Goal: Task Accomplishment & Management: Manage account settings

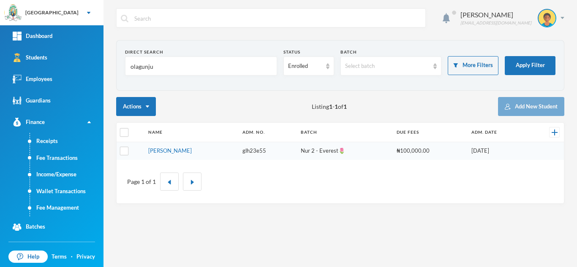
click at [376, 3] on div "Aderogba Olumide olumide.aderogba@greenlandhall.org Direct Search olagunju Stat…" at bounding box center [340, 133] width 474 height 267
drag, startPoint x: 172, startPoint y: 63, endPoint x: 2, endPoint y: 51, distance: 170.7
click at [2, 51] on div "Greenland Hall Your Bluebic Account Greenland Hall Add a New School Dashboard S…" at bounding box center [288, 133] width 577 height 267
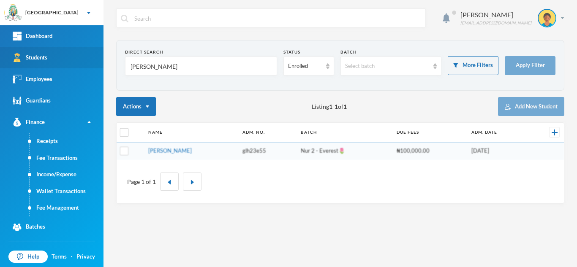
type input "david"
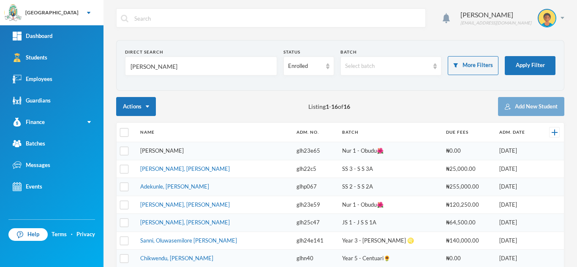
click at [174, 152] on link "David, Nathania Victory" at bounding box center [162, 150] width 44 height 7
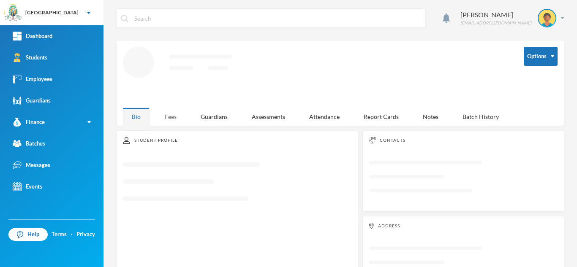
click at [172, 114] on div "Fees" at bounding box center [171, 117] width 30 height 18
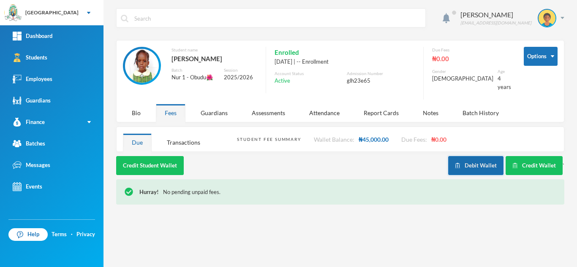
click at [476, 156] on button "Debit Wallet" at bounding box center [475, 165] width 55 height 19
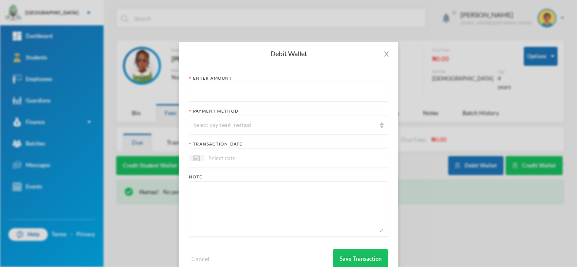
click at [248, 92] on input "text" at bounding box center [288, 92] width 190 height 19
type input "44250"
click at [242, 123] on div "Select payment method" at bounding box center [284, 125] width 182 height 8
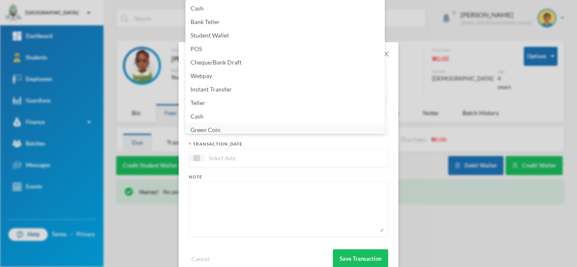
scroll to position [3, 0]
click at [242, 129] on li "Green Coin" at bounding box center [284, 127] width 199 height 14
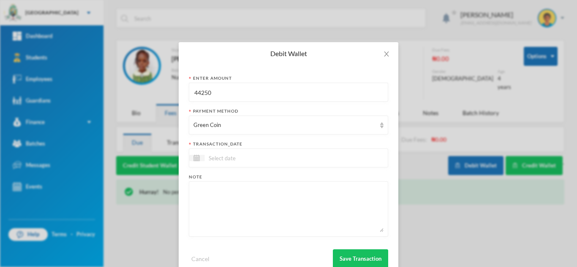
click at [231, 158] on input at bounding box center [239, 158] width 71 height 10
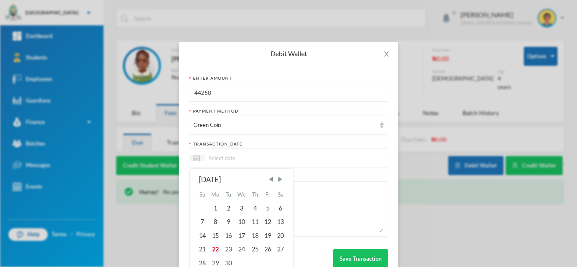
click at [212, 251] on div "22" at bounding box center [216, 250] width 14 height 14
type input "[DATE]"
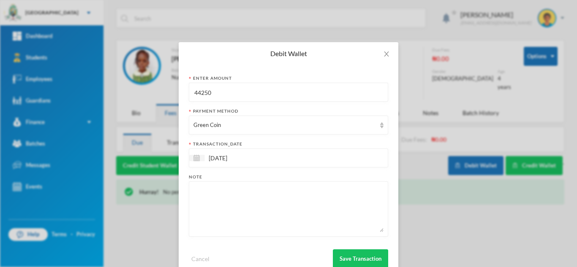
click at [220, 210] on textarea at bounding box center [288, 209] width 190 height 46
type textarea "books"
click at [359, 259] on button "Save Transaction" at bounding box center [360, 259] width 55 height 19
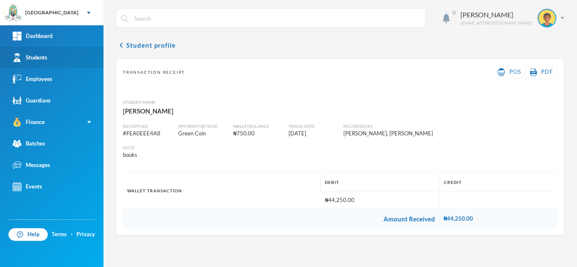
click at [73, 51] on link "Students" at bounding box center [51, 58] width 103 height 22
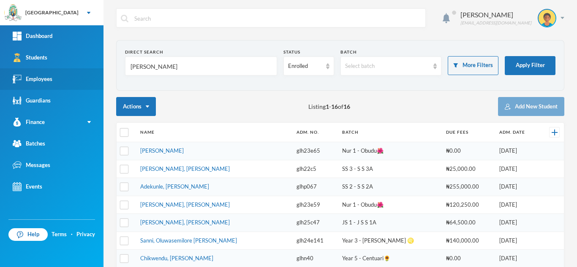
drag, startPoint x: 162, startPoint y: 67, endPoint x: 37, endPoint y: 71, distance: 125.5
click at [51, 71] on div "Greenland Hall Your Bluebic Account Greenland Hall Add a New School Dashboard S…" at bounding box center [288, 133] width 577 height 267
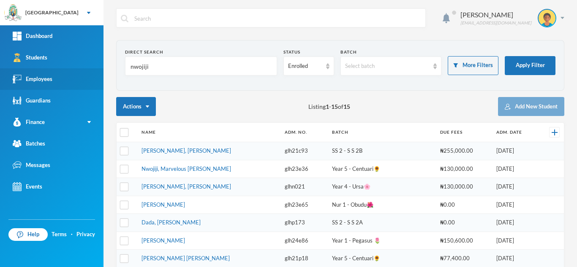
type input "nwojiji"
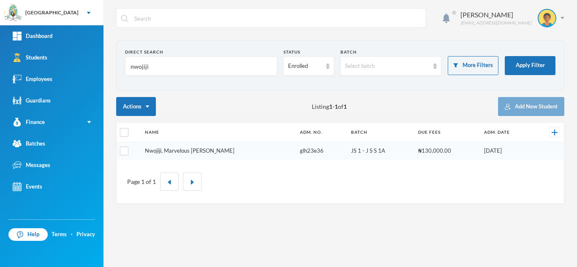
click at [175, 149] on link "Nwojiji, Marvelous [PERSON_NAME]" at bounding box center [190, 150] width 90 height 7
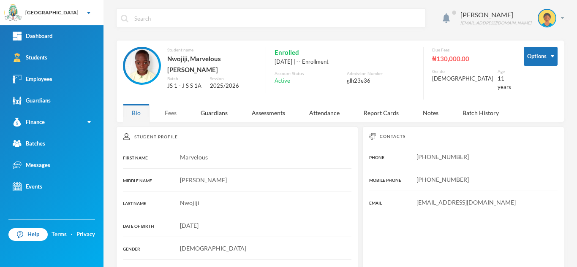
click at [165, 104] on div "Fees" at bounding box center [171, 113] width 30 height 18
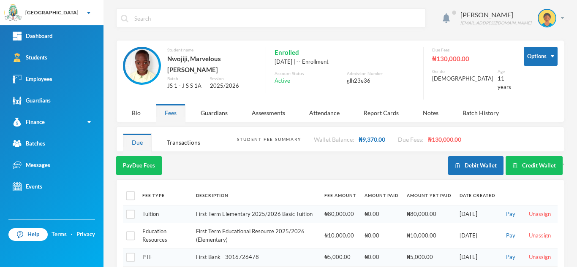
scroll to position [44, 0]
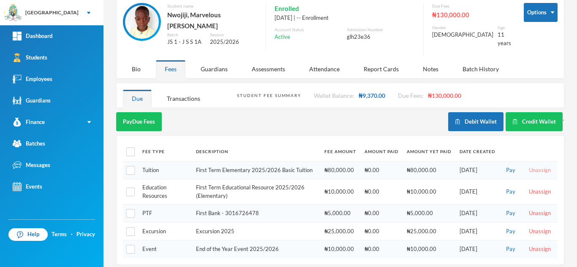
click at [534, 166] on button "Unassign" at bounding box center [539, 170] width 27 height 9
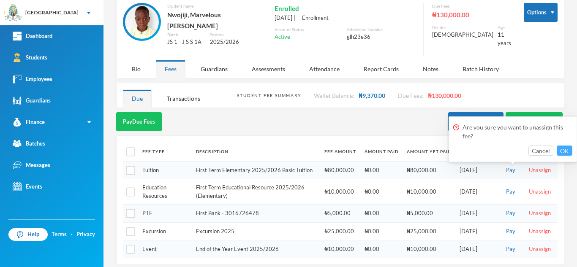
click at [561, 147] on button "OK" at bounding box center [565, 151] width 16 height 10
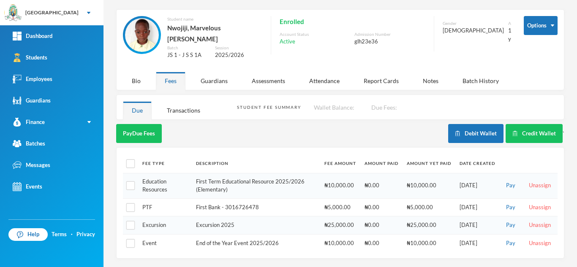
scroll to position [26, 0]
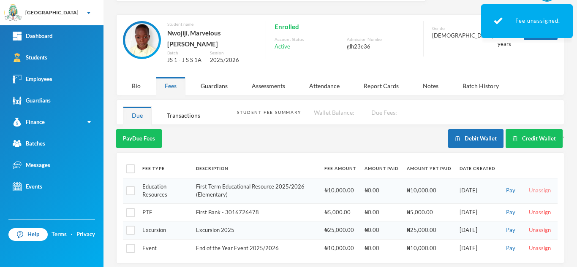
click at [528, 187] on button "Unassign" at bounding box center [539, 190] width 27 height 9
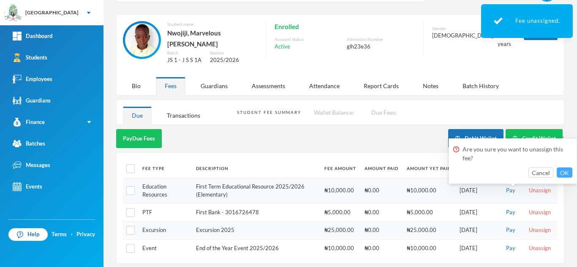
click at [566, 172] on button "OK" at bounding box center [565, 173] width 16 height 10
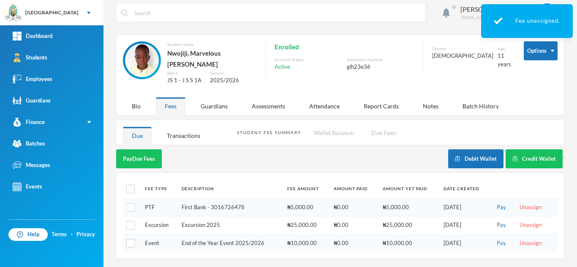
scroll to position [0, 0]
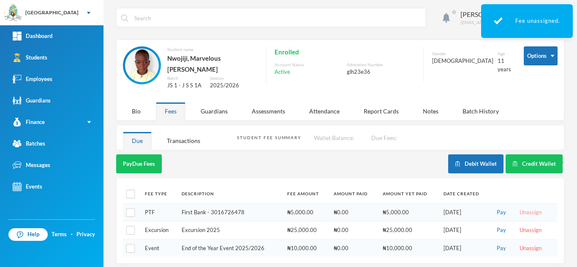
click at [523, 208] on button "Unassign" at bounding box center [530, 212] width 27 height 9
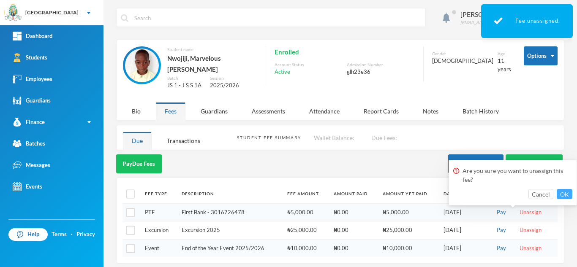
click at [559, 193] on button "OK" at bounding box center [565, 194] width 16 height 10
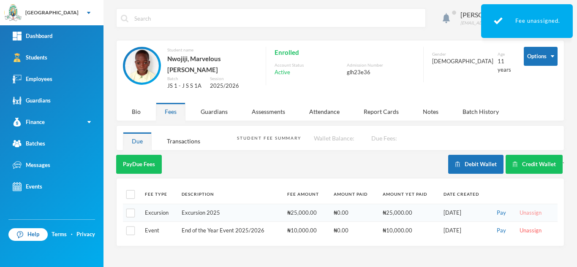
scroll to position [0, 0]
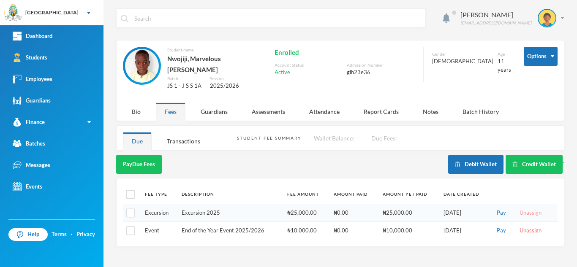
click at [532, 209] on button "Unassign" at bounding box center [530, 213] width 27 height 9
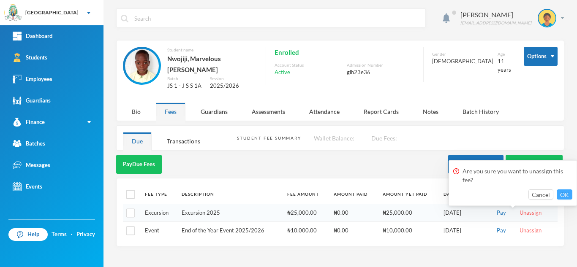
click at [563, 199] on button "OK" at bounding box center [565, 195] width 16 height 10
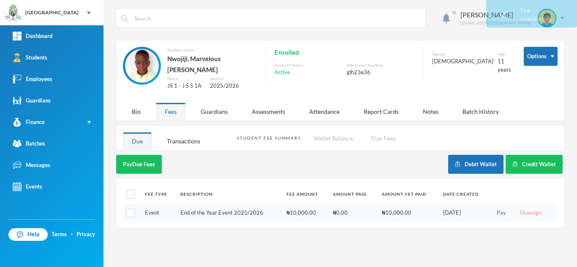
click at [528, 210] on button "Unassign" at bounding box center [530, 213] width 27 height 9
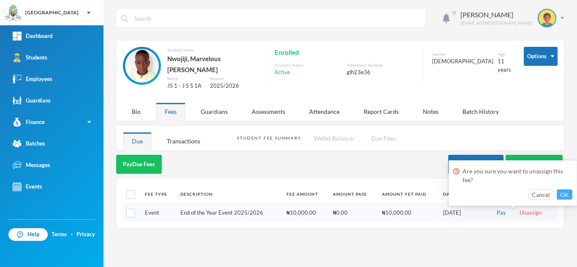
click at [561, 193] on button "OK" at bounding box center [565, 195] width 16 height 10
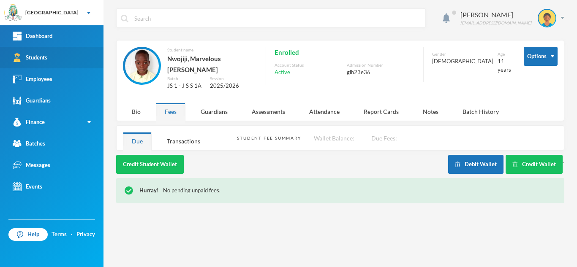
click at [59, 65] on link "Students" at bounding box center [51, 58] width 103 height 22
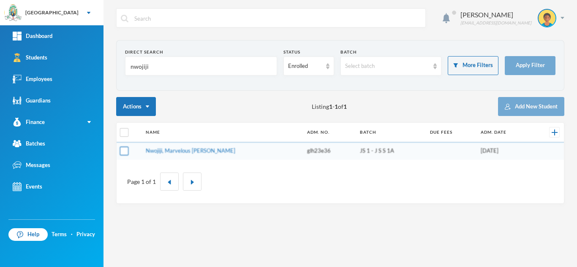
click at [125, 153] on input "checkbox" at bounding box center [124, 151] width 9 height 9
checkbox input "true"
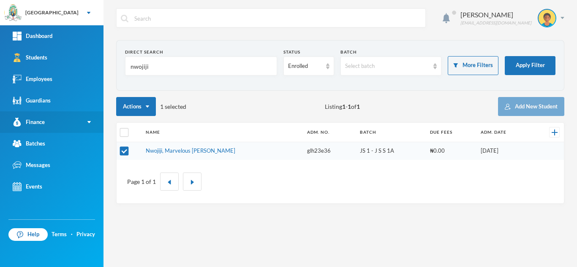
click at [67, 118] on link "Finance" at bounding box center [51, 123] width 103 height 22
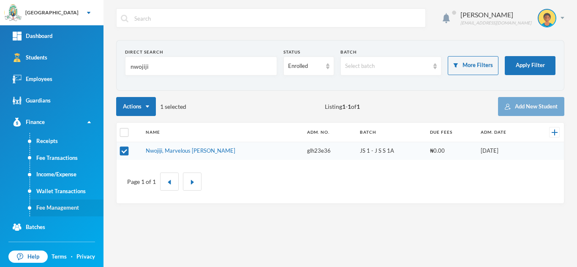
click at [77, 204] on link "Fee Management" at bounding box center [67, 208] width 74 height 17
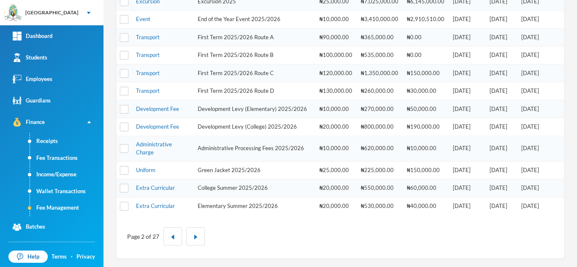
scroll to position [287, 0]
click at [167, 241] on button "button" at bounding box center [172, 237] width 19 height 18
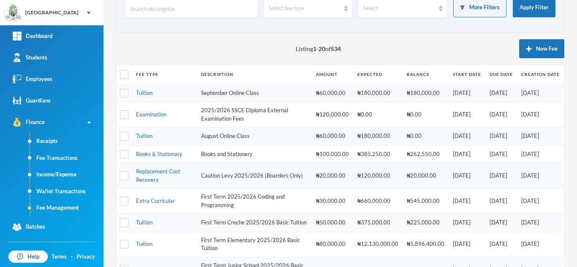
scroll to position [53, 0]
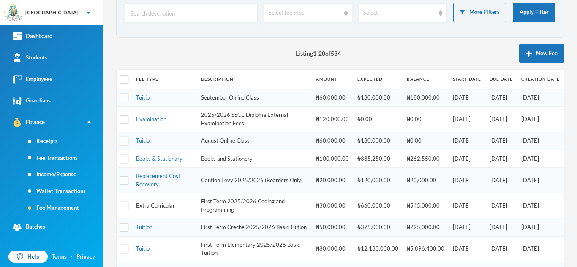
click at [155, 205] on link "Extra Curricular" at bounding box center [155, 205] width 39 height 7
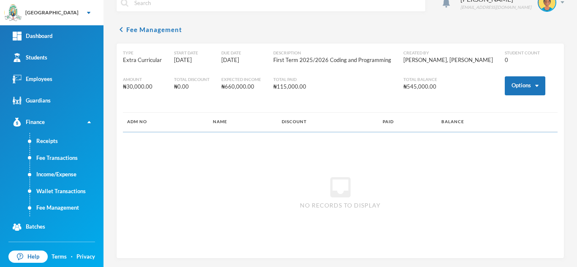
scroll to position [16, 0]
click at [519, 90] on button "Options" at bounding box center [525, 85] width 41 height 19
click at [489, 123] on button "Assign to ( 1 ) selected students" at bounding box center [494, 122] width 76 height 15
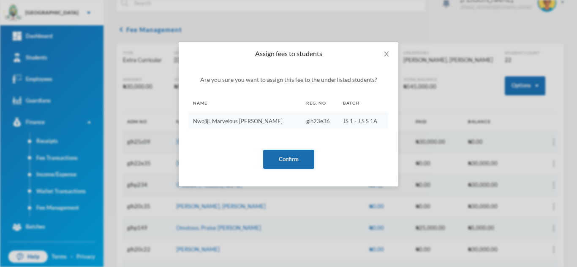
click at [294, 158] on button "Confirm" at bounding box center [288, 159] width 51 height 19
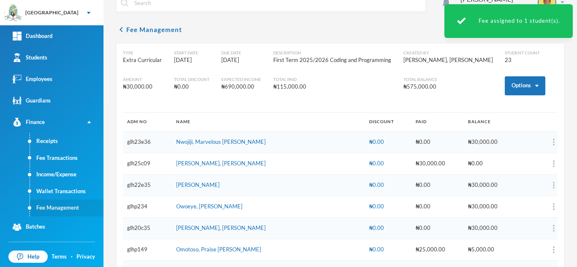
click at [59, 209] on link "Fee Management" at bounding box center [67, 208] width 74 height 17
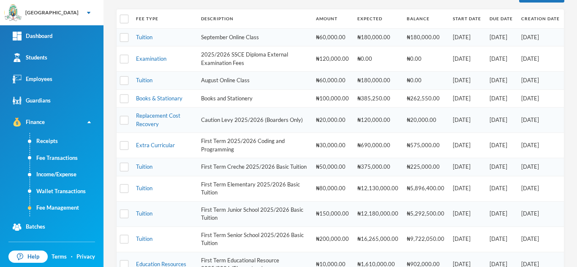
scroll to position [121, 0]
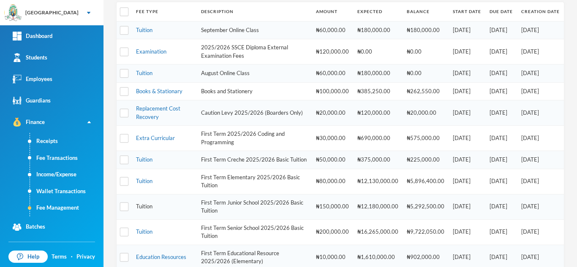
click at [146, 210] on link "Tuition" at bounding box center [144, 206] width 16 height 7
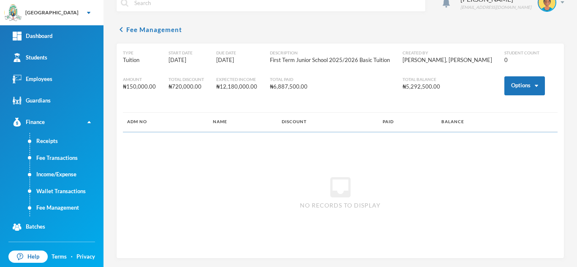
scroll to position [16, 0]
click at [508, 84] on button "Options" at bounding box center [524, 85] width 41 height 19
click at [483, 121] on button "Assign to ( 1 ) selected students" at bounding box center [493, 122] width 76 height 15
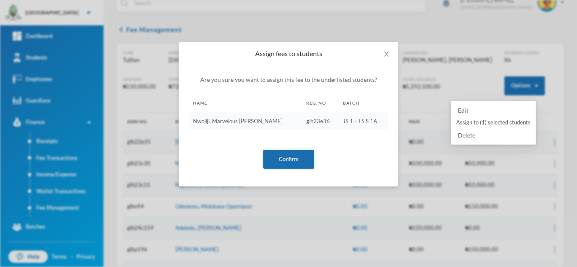
click at [287, 157] on button "Confirm" at bounding box center [288, 159] width 51 height 19
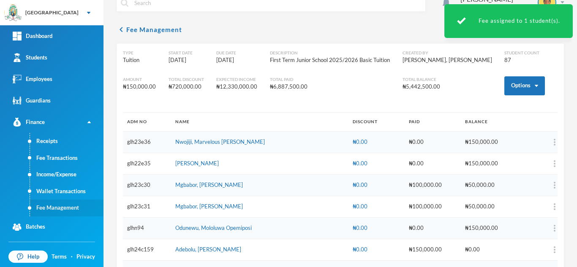
click at [68, 207] on link "Fee Management" at bounding box center [67, 208] width 74 height 17
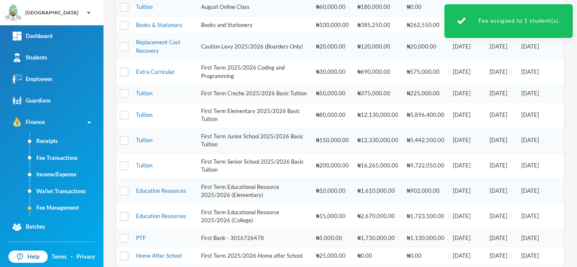
scroll to position [201, 0]
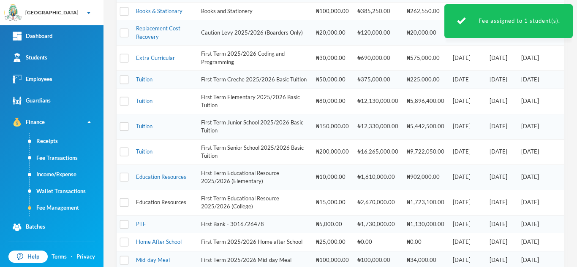
click at [150, 206] on link "Education Resources" at bounding box center [161, 202] width 50 height 7
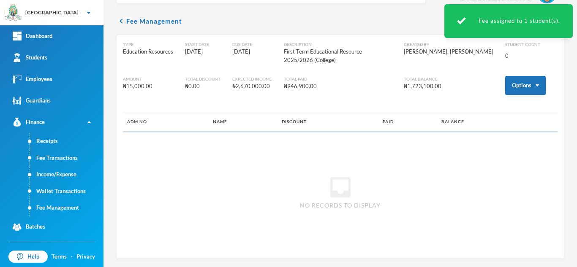
scroll to position [16, 0]
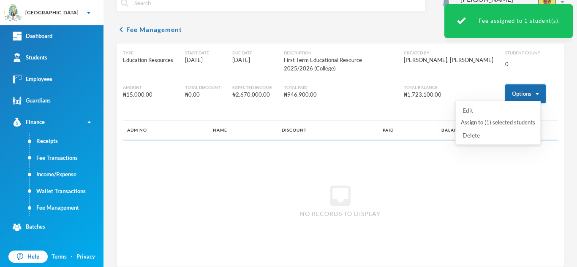
click at [512, 91] on button "Options" at bounding box center [525, 93] width 41 height 19
click at [482, 122] on button "Assign to ( 1 ) selected students" at bounding box center [498, 122] width 76 height 15
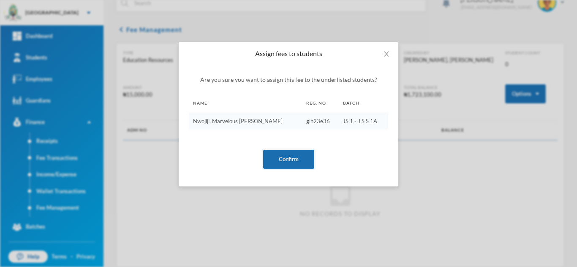
click at [285, 159] on button "Confirm" at bounding box center [288, 159] width 51 height 19
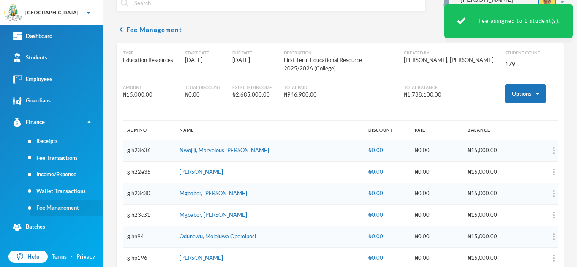
click at [63, 207] on link "Fee Management" at bounding box center [67, 208] width 74 height 17
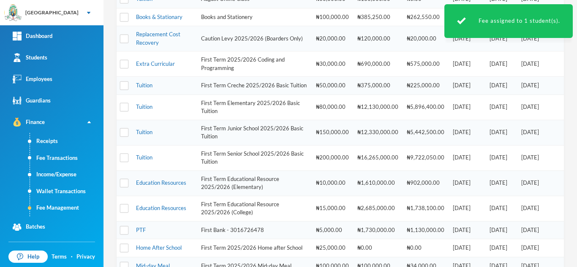
scroll to position [196, 0]
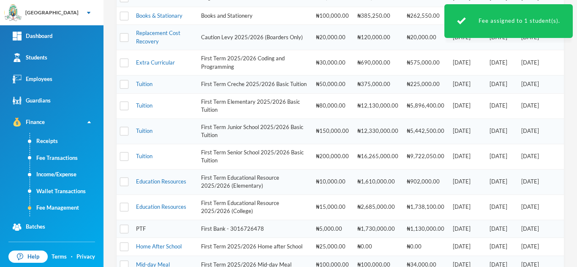
click at [138, 232] on link "PTF" at bounding box center [141, 229] width 10 height 7
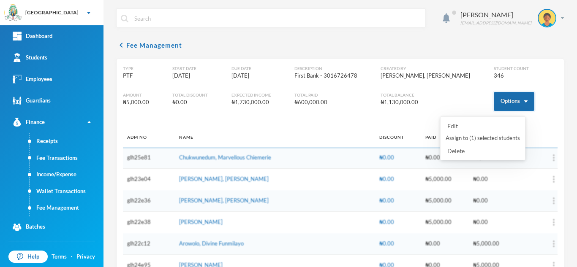
click at [510, 101] on button "Options" at bounding box center [514, 101] width 41 height 19
click at [484, 134] on button "Assign to ( 1 ) selected students" at bounding box center [483, 138] width 76 height 15
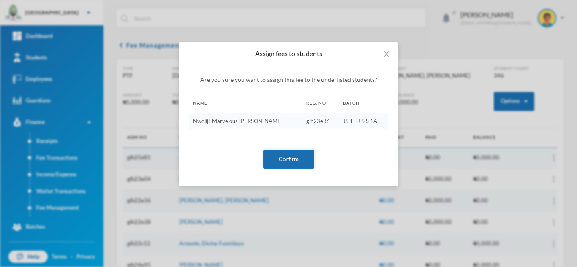
click at [285, 158] on button "Confirm" at bounding box center [288, 159] width 51 height 19
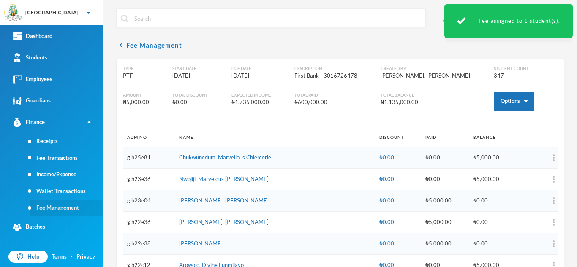
click at [71, 209] on link "Fee Management" at bounding box center [67, 208] width 74 height 17
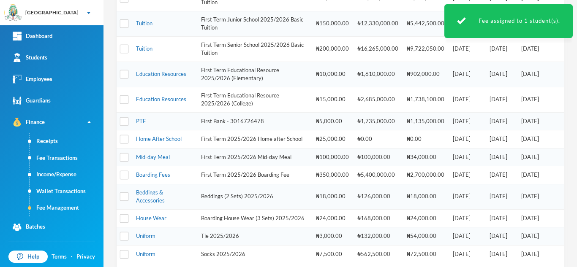
scroll to position [306, 0]
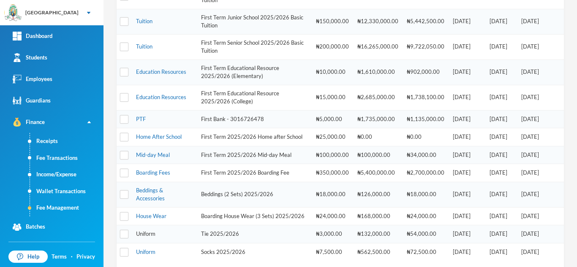
click at [149, 237] on link "Uniform" at bounding box center [145, 234] width 19 height 7
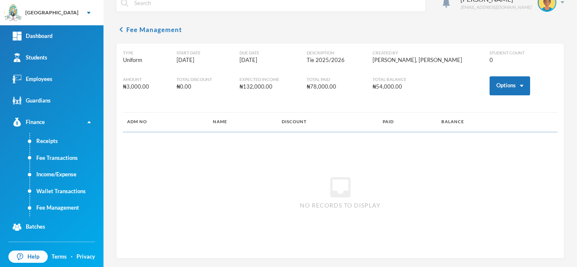
scroll to position [16, 0]
click at [492, 87] on button "Options" at bounding box center [510, 85] width 41 height 19
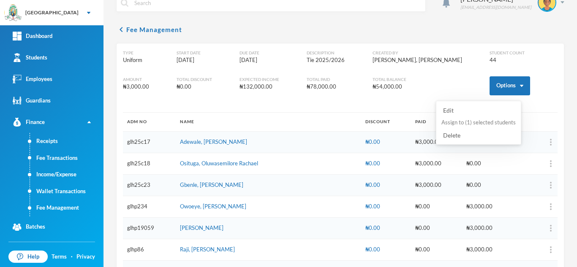
click at [475, 120] on button "Assign to ( 1 ) selected students" at bounding box center [479, 122] width 76 height 15
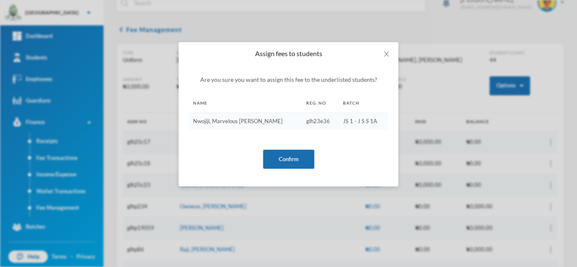
click at [293, 160] on button "Confirm" at bounding box center [288, 159] width 51 height 19
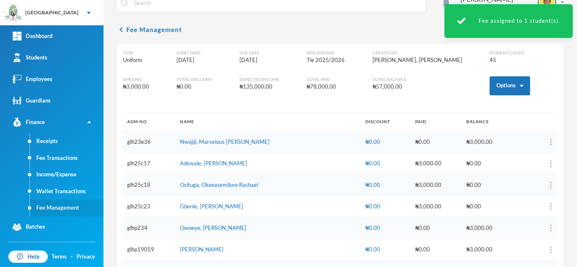
click at [63, 208] on link "Fee Management" at bounding box center [67, 208] width 74 height 17
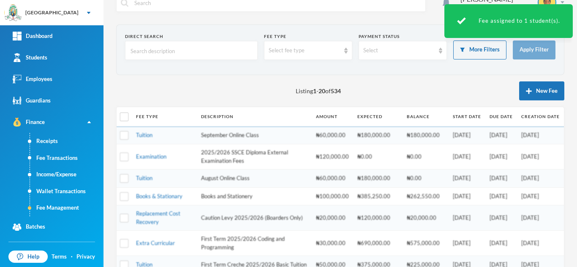
scroll to position [367, 0]
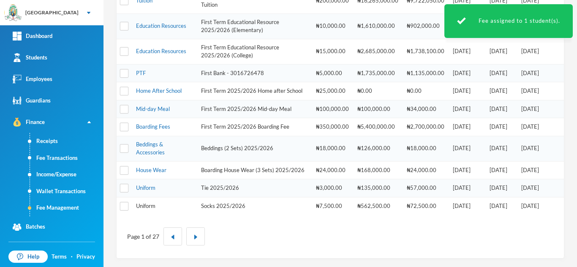
click at [145, 206] on link "Uniform" at bounding box center [145, 206] width 19 height 7
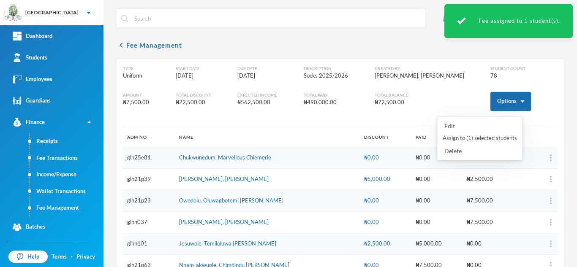
click at [503, 102] on button "Options" at bounding box center [510, 101] width 41 height 19
click at [468, 135] on button "Assign to ( 1 ) selected students" at bounding box center [480, 138] width 76 height 15
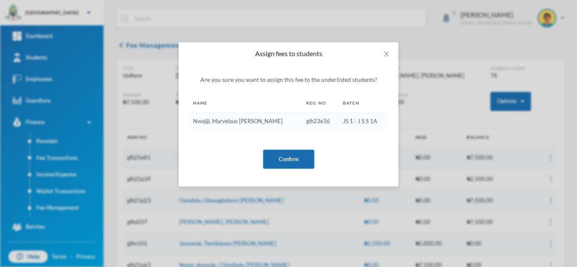
click at [284, 157] on button "Confirm" at bounding box center [288, 159] width 51 height 19
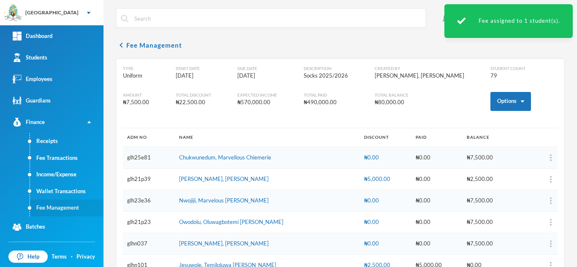
click at [65, 211] on link "Fee Management" at bounding box center [67, 208] width 74 height 17
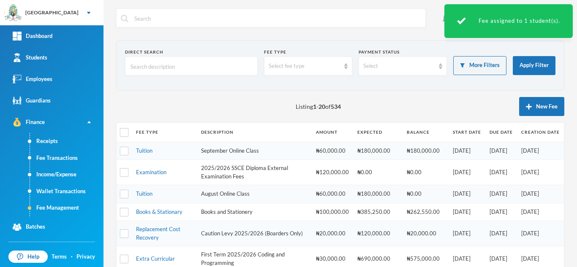
scroll to position [367, 0]
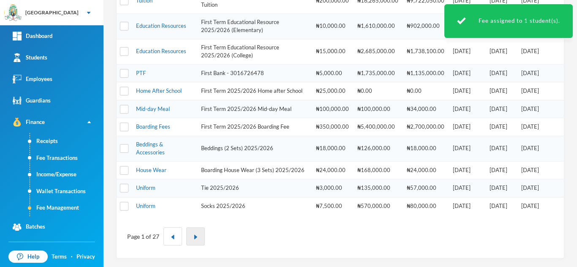
click at [193, 236] on img "button" at bounding box center [195, 237] width 5 height 5
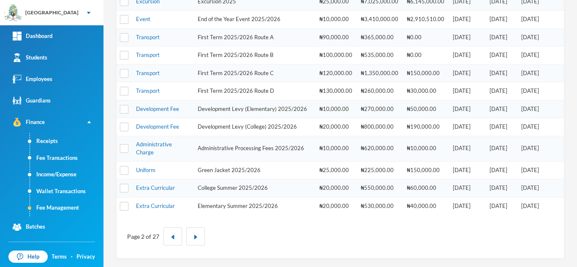
scroll to position [53, 0]
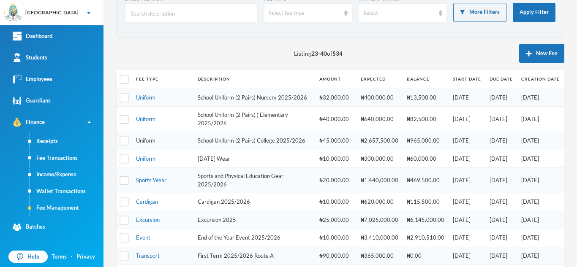
click at [139, 144] on link "Uniform" at bounding box center [145, 140] width 19 height 7
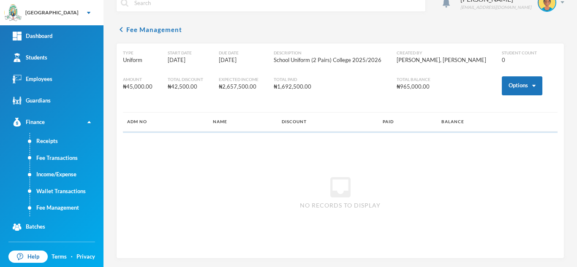
scroll to position [16, 0]
click at [502, 87] on button "Options" at bounding box center [522, 85] width 41 height 19
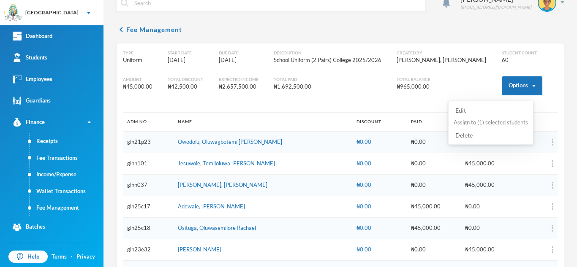
click at [486, 122] on button "Assign to ( 1 ) selected students" at bounding box center [491, 122] width 76 height 15
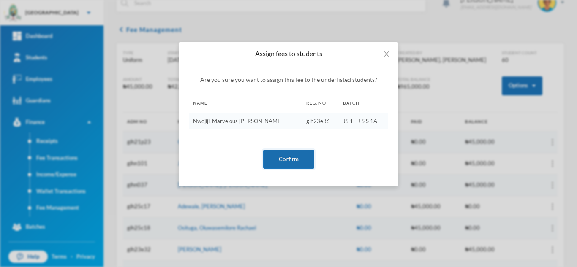
click at [271, 159] on button "Confirm" at bounding box center [288, 159] width 51 height 19
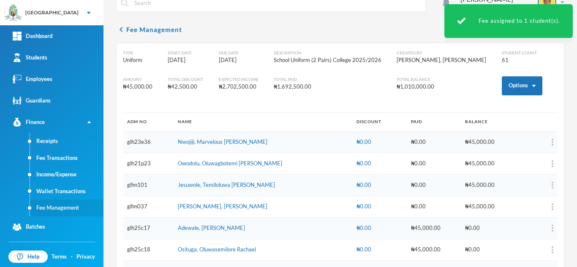
click at [68, 209] on link "Fee Management" at bounding box center [67, 208] width 74 height 17
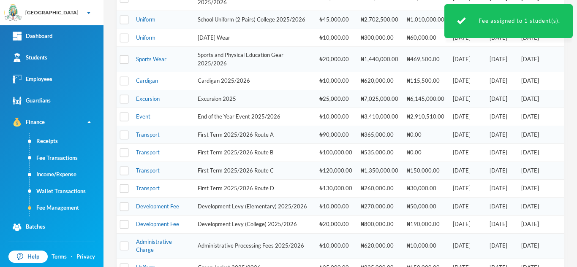
scroll to position [182, 0]
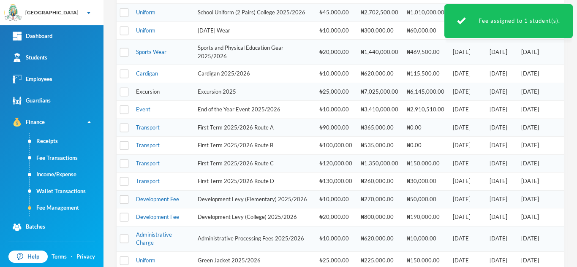
click at [145, 95] on link "Excursion" at bounding box center [148, 91] width 24 height 7
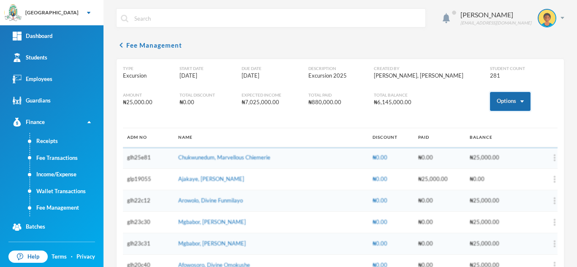
click at [490, 103] on button "Options" at bounding box center [510, 101] width 41 height 19
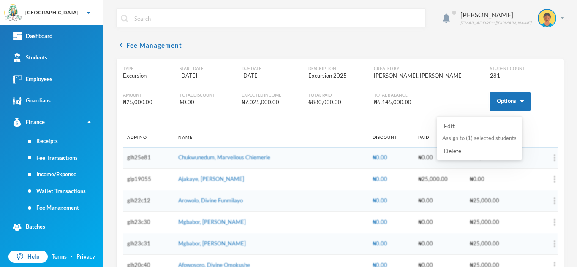
click at [460, 139] on button "Assign to ( 1 ) selected students" at bounding box center [479, 138] width 76 height 15
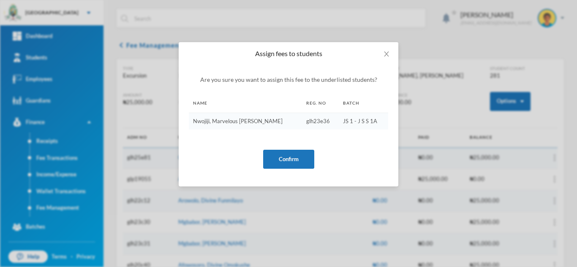
click at [270, 160] on button "Confirm" at bounding box center [288, 159] width 51 height 19
click at [38, 192] on div "Assign fees to students Are you sure you want to assign this fee to the underli…" at bounding box center [288, 133] width 577 height 267
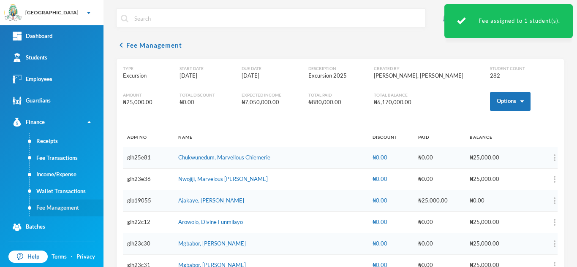
click at [73, 208] on link "Fee Management" at bounding box center [67, 208] width 74 height 17
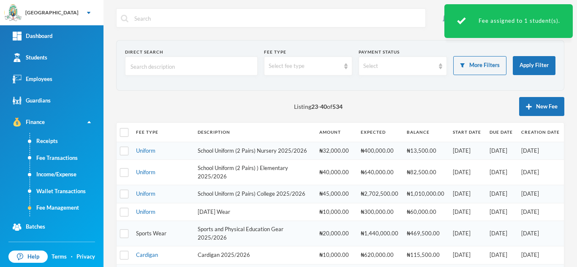
click at [155, 237] on link "Sports Wear" at bounding box center [151, 233] width 30 height 7
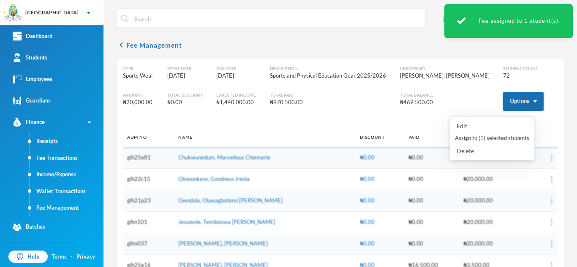
click at [507, 101] on button "Options" at bounding box center [523, 101] width 41 height 19
click at [517, 103] on button "Options" at bounding box center [523, 101] width 41 height 19
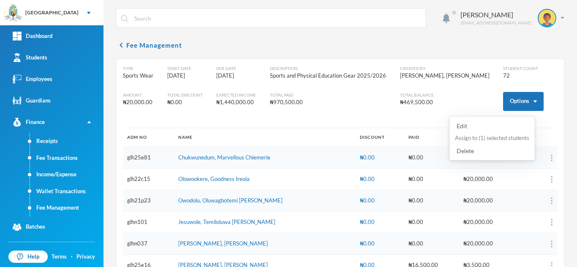
click at [483, 138] on button "Assign to ( 1 ) selected students" at bounding box center [492, 138] width 76 height 15
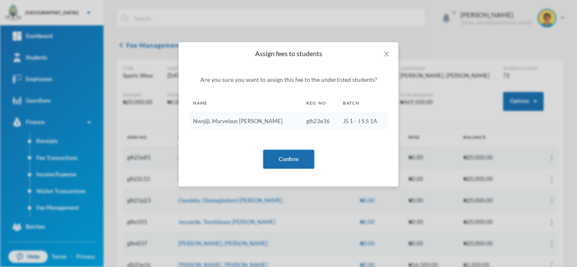
click at [291, 166] on button "Confirm" at bounding box center [288, 159] width 51 height 19
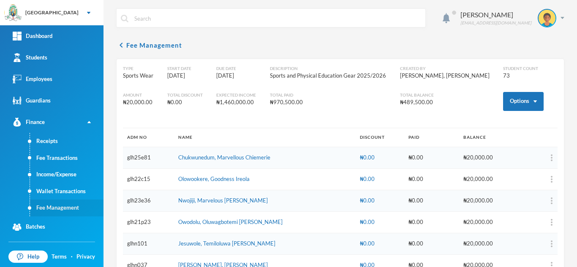
click at [73, 202] on link "Fee Management" at bounding box center [67, 208] width 74 height 17
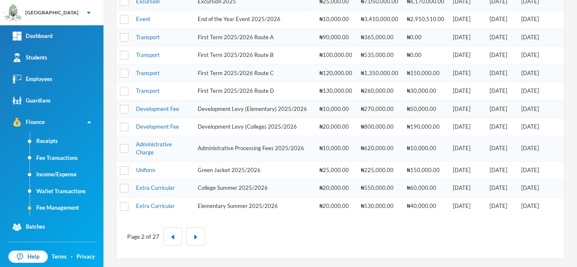
scroll to position [287, 0]
click at [156, 123] on link "Development Fee" at bounding box center [157, 126] width 43 height 7
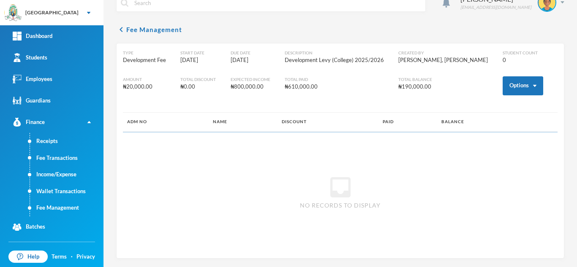
scroll to position [16, 0]
click at [514, 86] on button "Options" at bounding box center [523, 85] width 41 height 19
click at [479, 122] on button "Assign to ( 1 ) selected students" at bounding box center [491, 122] width 76 height 15
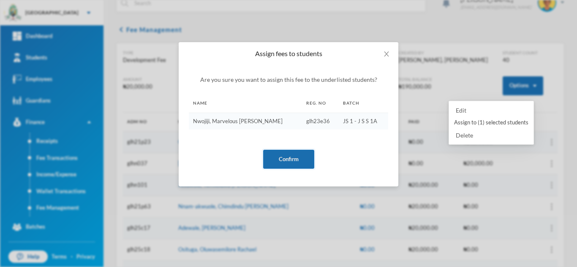
click at [277, 158] on button "Confirm" at bounding box center [288, 159] width 51 height 19
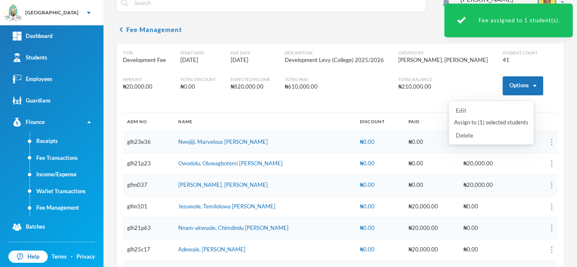
click at [75, 208] on link "Fee Management" at bounding box center [67, 208] width 74 height 17
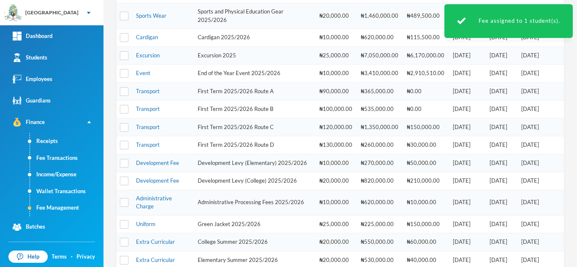
scroll to position [287, 0]
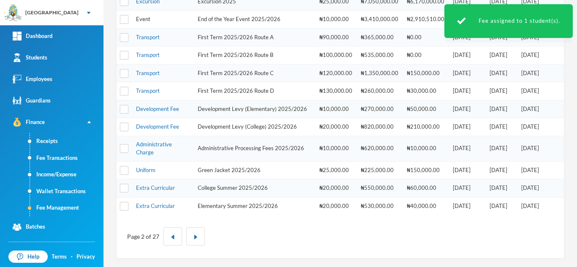
click at [146, 19] on link "Event" at bounding box center [143, 19] width 14 height 7
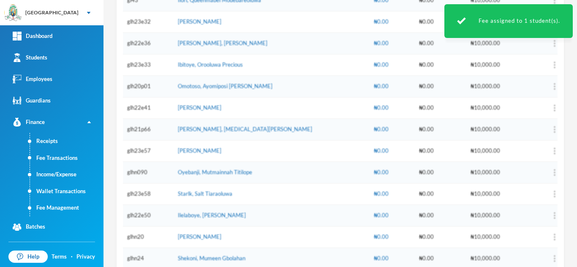
scroll to position [53, 0]
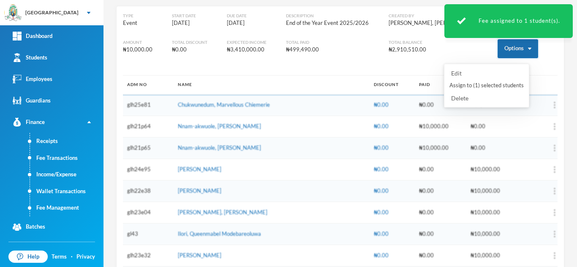
click at [511, 51] on button "Options" at bounding box center [518, 48] width 41 height 19
click at [476, 85] on button "Assign to ( 1 ) selected students" at bounding box center [487, 85] width 76 height 15
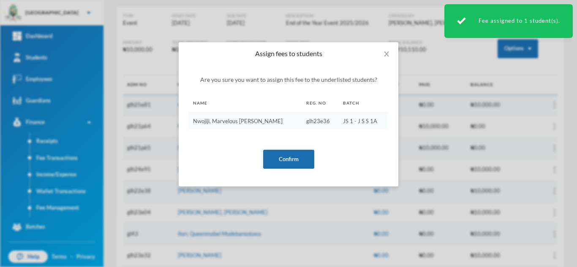
click at [275, 161] on button "Confirm" at bounding box center [288, 159] width 51 height 19
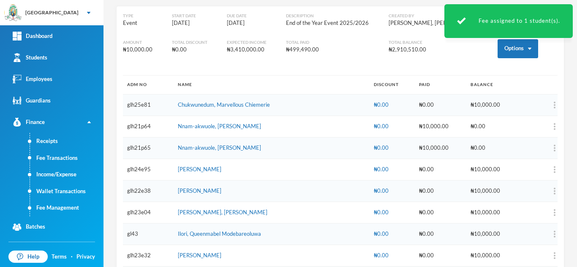
drag, startPoint x: 286, startPoint y: 158, endPoint x: 119, endPoint y: 216, distance: 177.3
click at [119, 216] on body "Greenland Hall Your Bluebic Account Greenland Hall Add a New School Dashboard S…" at bounding box center [288, 133] width 577 height 267
click at [53, 208] on link "Fee Management" at bounding box center [67, 208] width 74 height 17
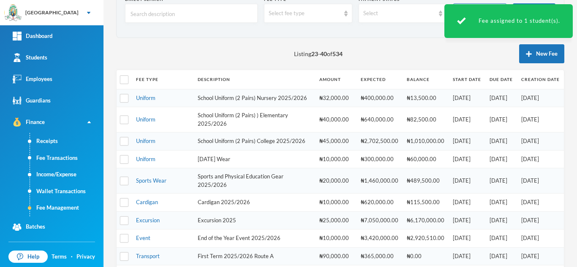
scroll to position [287, 0]
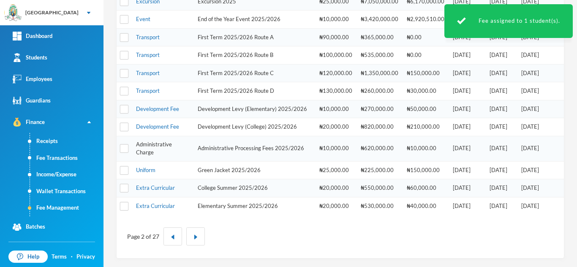
click at [148, 144] on link "Administrative Charge" at bounding box center [154, 148] width 36 height 15
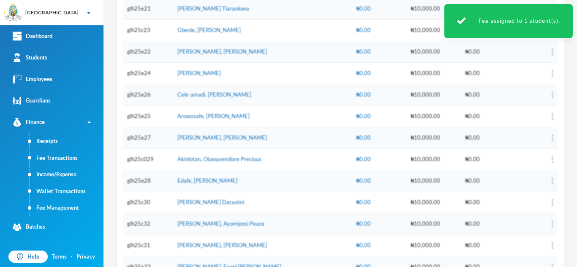
scroll to position [53, 0]
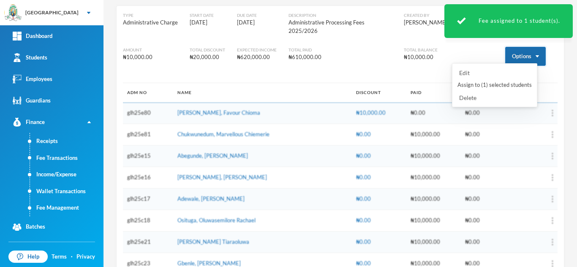
click at [509, 47] on button "Options" at bounding box center [525, 56] width 41 height 19
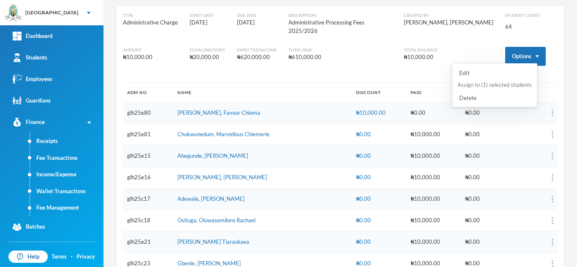
click at [490, 85] on button "Assign to ( 1 ) selected students" at bounding box center [495, 85] width 76 height 15
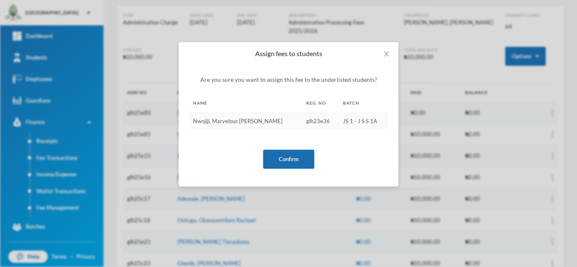
click at [283, 156] on button "Confirm" at bounding box center [288, 159] width 51 height 19
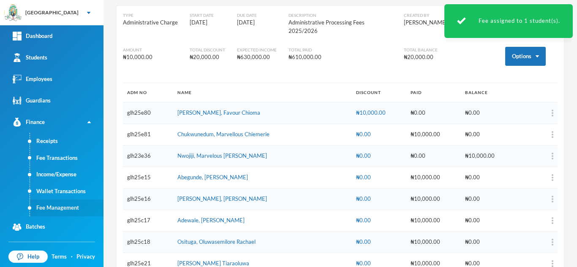
click at [57, 212] on link "Fee Management" at bounding box center [67, 208] width 74 height 17
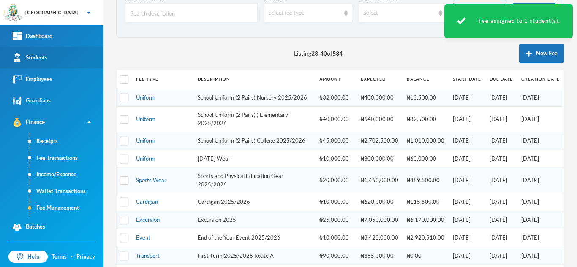
click at [68, 59] on link "Students" at bounding box center [51, 58] width 103 height 22
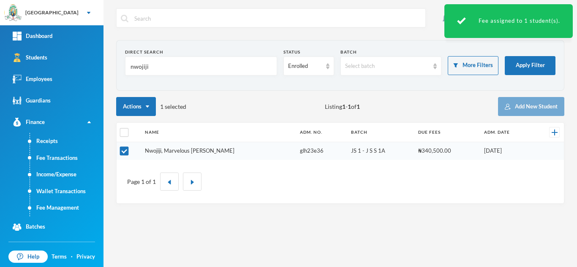
click at [178, 150] on link "Nwojiji, Marvelous Chisom" at bounding box center [190, 150] width 90 height 7
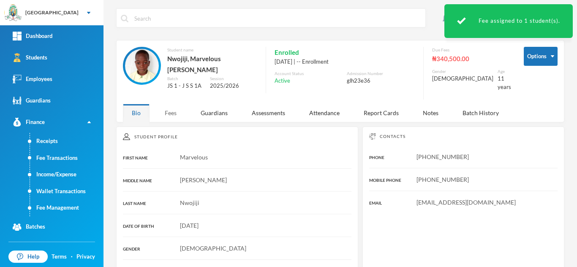
click at [164, 108] on div "Fees" at bounding box center [171, 113] width 30 height 18
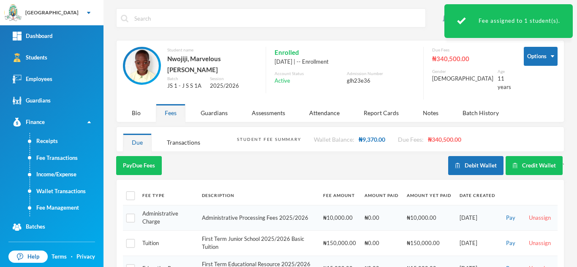
scroll to position [183, 0]
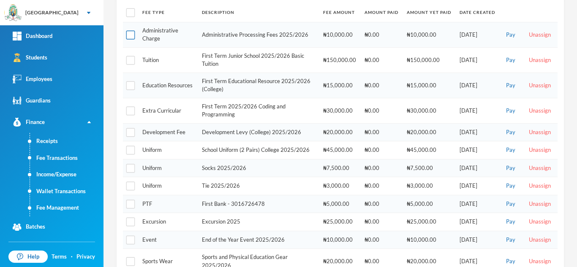
click at [131, 30] on input "checkbox" at bounding box center [130, 34] width 9 height 9
checkbox input "true"
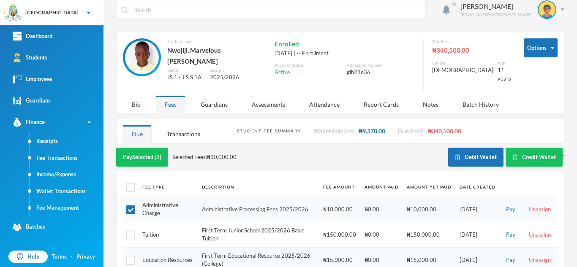
scroll to position [0, 0]
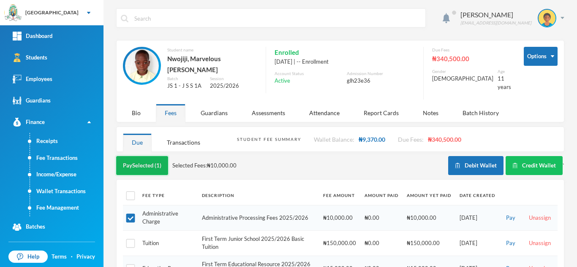
click at [144, 159] on button "Pay Selected (1)" at bounding box center [142, 165] width 52 height 19
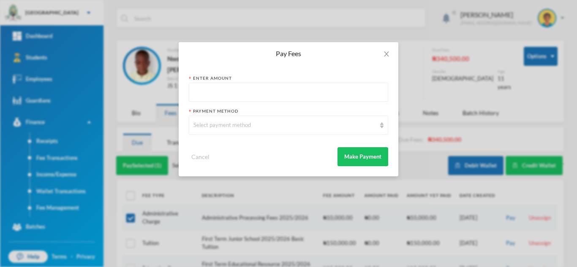
click at [254, 93] on input "text" at bounding box center [288, 92] width 190 height 19
type input "10000"
click at [225, 129] on div "Select payment method" at bounding box center [284, 125] width 182 height 8
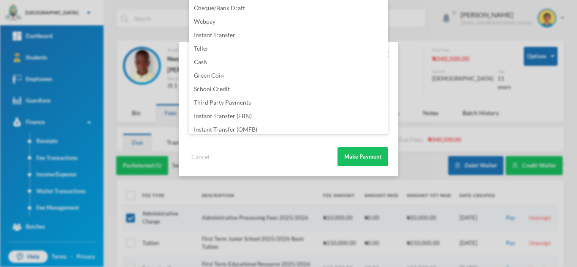
scroll to position [99, 0]
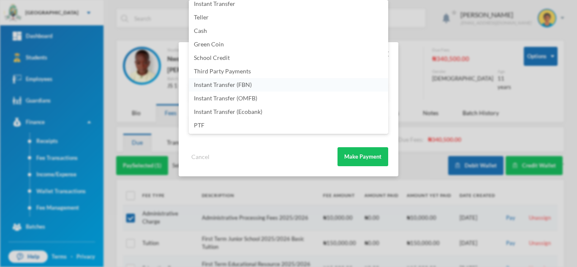
click at [239, 84] on span "Instant Transfer (FBN)" at bounding box center [223, 84] width 58 height 7
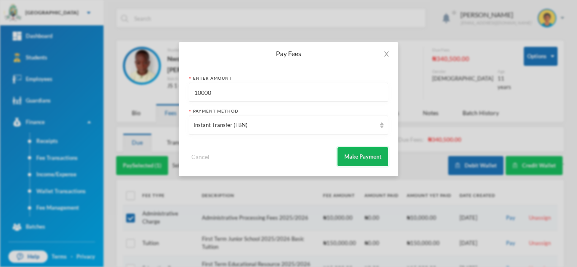
click at [361, 159] on button "Make Payment" at bounding box center [363, 156] width 51 height 19
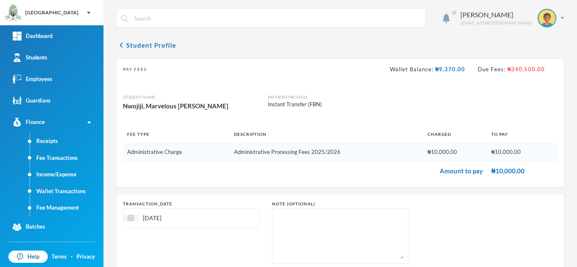
scroll to position [54, 0]
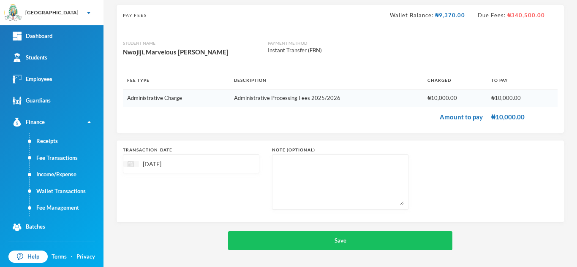
click at [136, 166] on div at bounding box center [130, 164] width 15 height 6
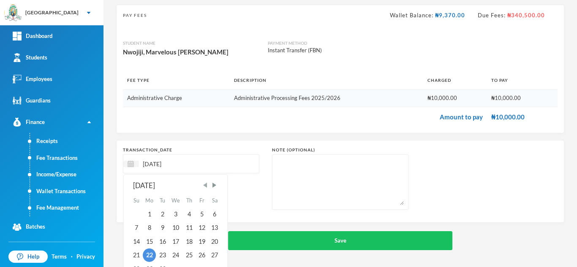
click at [203, 182] on span "Previous Month" at bounding box center [206, 186] width 8 height 8
click at [203, 186] on span "Previous Month" at bounding box center [206, 186] width 8 height 8
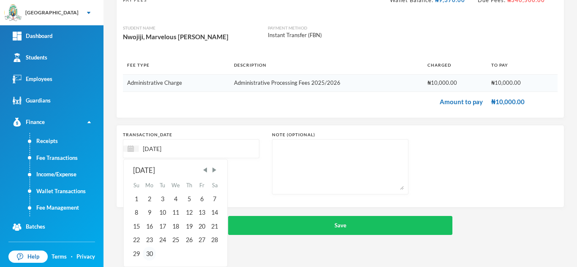
click at [150, 252] on div "30" at bounding box center [150, 254] width 14 height 14
type input "30/06/2025"
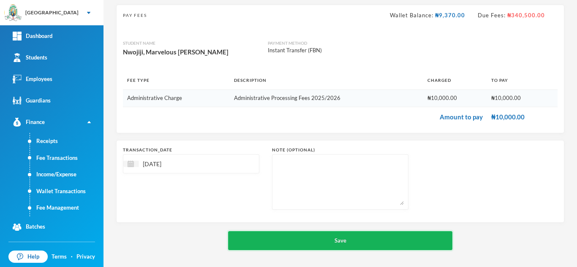
click at [319, 236] on button "Save" at bounding box center [340, 240] width 224 height 19
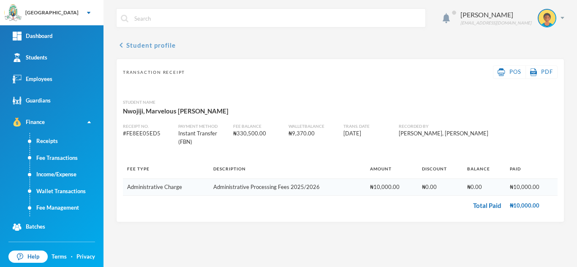
click at [137, 41] on button "chevron_left Student profile" at bounding box center [146, 45] width 60 height 10
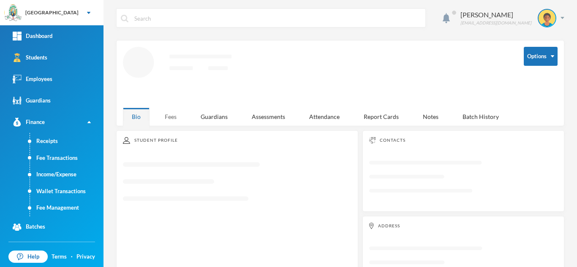
click at [172, 114] on div "Fees" at bounding box center [171, 117] width 30 height 18
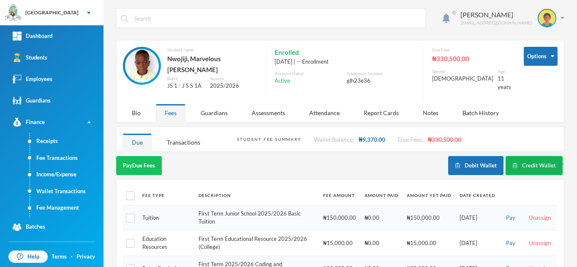
click at [516, 159] on button "Credit Wallet" at bounding box center [534, 165] width 57 height 19
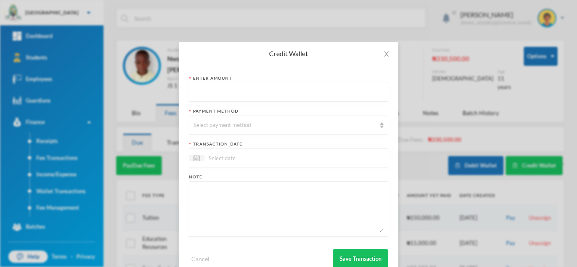
click at [272, 90] on input "text" at bounding box center [288, 92] width 190 height 19
type input "13250"
click at [261, 128] on div "Select payment method" at bounding box center [284, 125] width 182 height 8
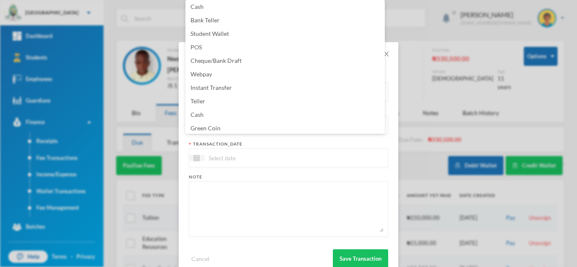
scroll to position [86, 0]
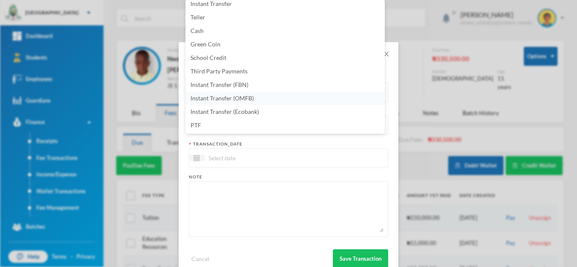
click at [268, 99] on li "Instant Transfer (OMFB)" at bounding box center [284, 99] width 199 height 14
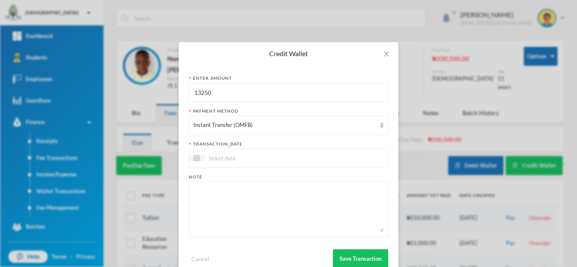
click at [256, 157] on input at bounding box center [239, 158] width 71 height 10
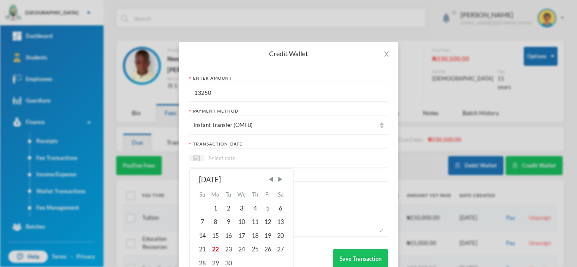
click at [214, 247] on div "22" at bounding box center [216, 250] width 14 height 14
type input "[DATE]"
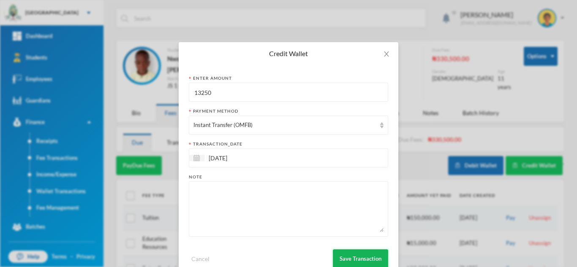
click at [347, 253] on button "Save Transaction" at bounding box center [360, 259] width 55 height 19
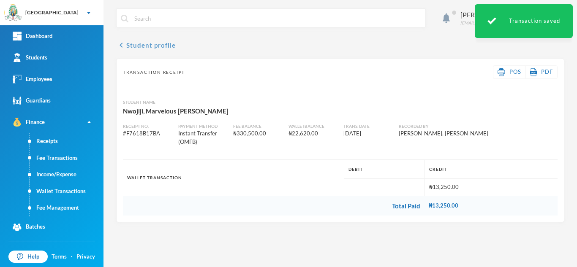
click at [137, 47] on button "chevron_left Student profile" at bounding box center [146, 45] width 60 height 10
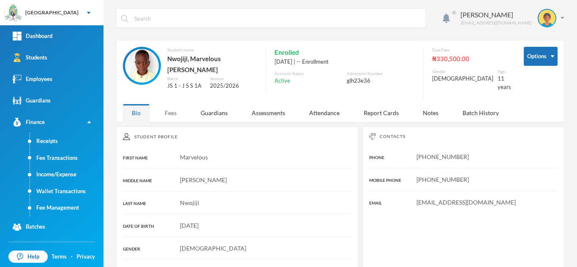
click at [162, 105] on div "Fees" at bounding box center [171, 113] width 30 height 18
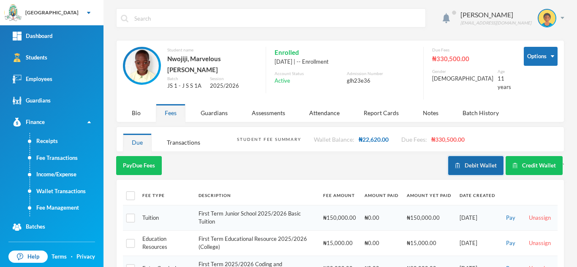
click at [466, 163] on button "Debit Wallet" at bounding box center [475, 165] width 55 height 19
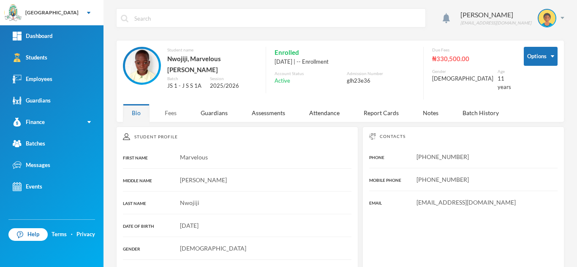
click at [172, 113] on div "Fees" at bounding box center [171, 113] width 30 height 18
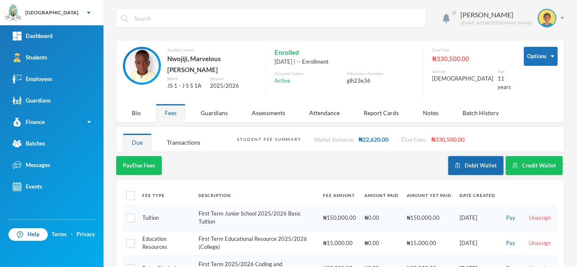
click at [464, 156] on button "Debit Wallet" at bounding box center [475, 165] width 55 height 19
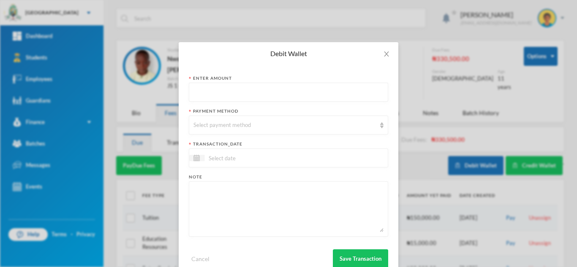
click at [209, 95] on input "text" at bounding box center [288, 92] width 190 height 19
type input "13250"
click at [212, 124] on div "Select payment method" at bounding box center [284, 125] width 182 height 8
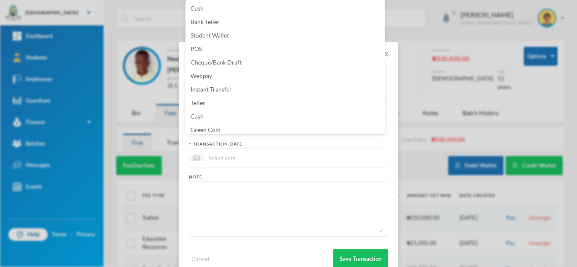
scroll to position [3, 0]
click at [253, 125] on li "Green Coin" at bounding box center [284, 127] width 199 height 14
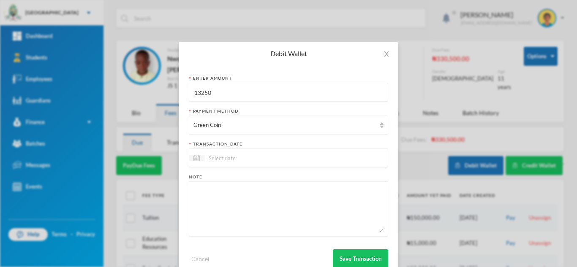
click at [241, 161] on input at bounding box center [239, 158] width 71 height 10
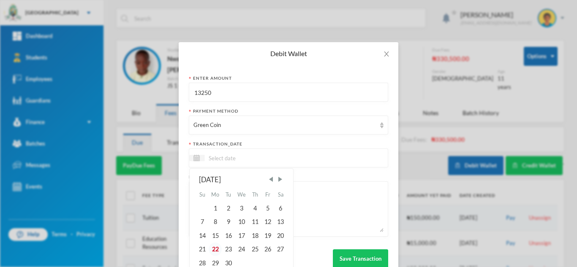
click at [212, 248] on div "22" at bounding box center [216, 250] width 14 height 14
type input "[DATE]"
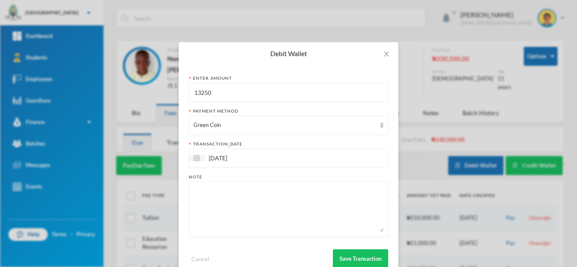
click at [207, 205] on textarea at bounding box center [288, 209] width 190 height 46
type textarea "15pcs of 60l, 5 pen, maths"
click at [348, 264] on button "Save Transaction" at bounding box center [360, 259] width 55 height 19
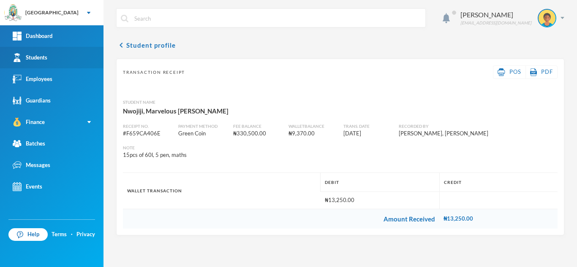
click at [52, 61] on link "Students" at bounding box center [51, 58] width 103 height 22
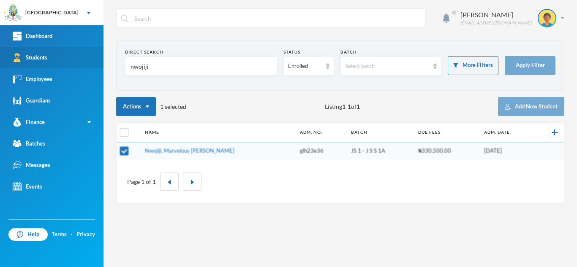
drag, startPoint x: 160, startPoint y: 68, endPoint x: 69, endPoint y: 60, distance: 91.2
click at [69, 60] on div "Greenland Hall Your Bluebic Account Greenland Hall Add a New School Dashboard S…" at bounding box center [288, 133] width 577 height 267
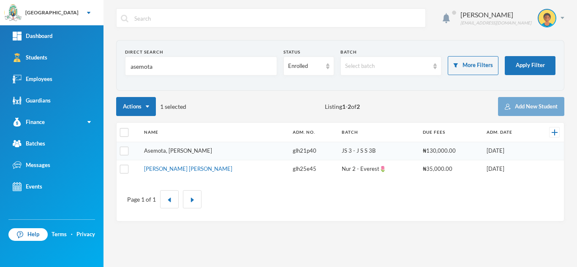
type input "asemota"
click at [174, 152] on link "Asemota, Osamudiame Emmanuel" at bounding box center [178, 150] width 68 height 7
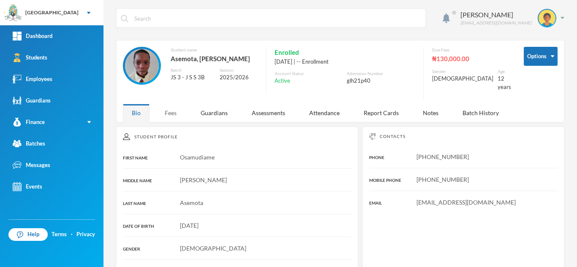
click at [169, 114] on div "Fees" at bounding box center [171, 113] width 30 height 18
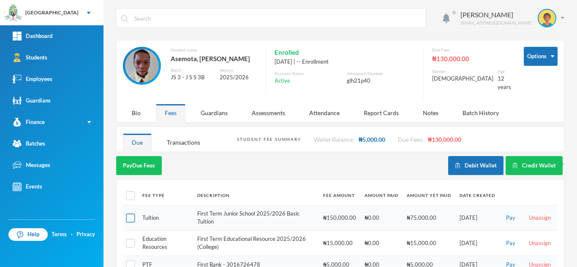
click at [132, 217] on input "checkbox" at bounding box center [130, 218] width 9 height 9
checkbox input "true"
click at [131, 242] on input "checkbox" at bounding box center [130, 243] width 9 height 9
checkbox input "true"
click at [132, 263] on input "checkbox" at bounding box center [130, 265] width 9 height 9
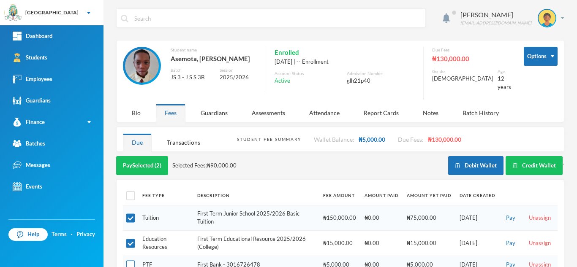
checkbox input "true"
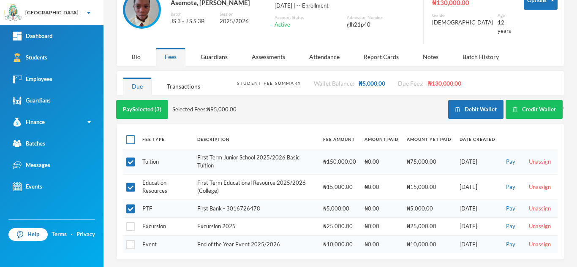
click at [128, 138] on input "checkbox" at bounding box center [130, 140] width 9 height 9
checkbox input "true"
click at [125, 207] on td at bounding box center [130, 209] width 15 height 18
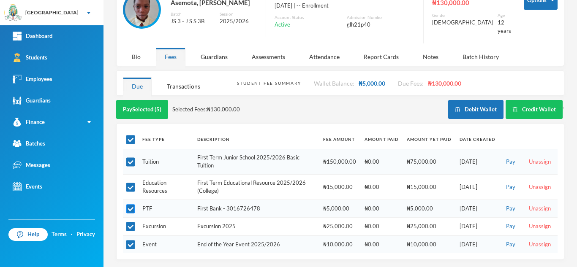
click at [128, 207] on input "checkbox" at bounding box center [130, 209] width 9 height 9
checkbox input "false"
click at [137, 110] on button "Pay Selected (4)" at bounding box center [142, 109] width 52 height 19
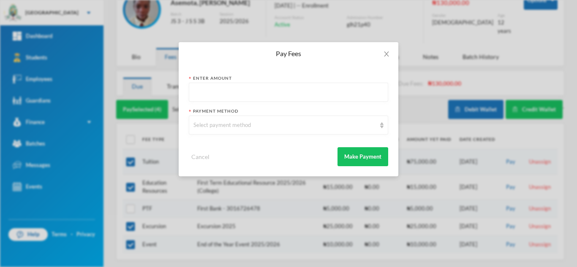
click at [212, 95] on input "text" at bounding box center [288, 92] width 190 height 19
type input "140000"
click at [229, 130] on div "Select payment method" at bounding box center [288, 125] width 199 height 19
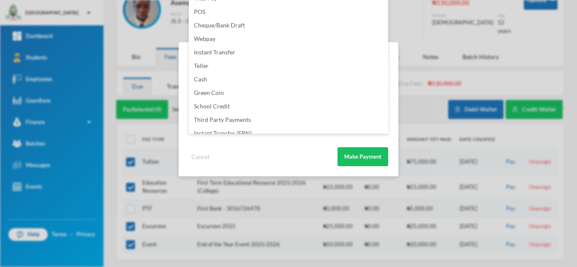
scroll to position [99, 0]
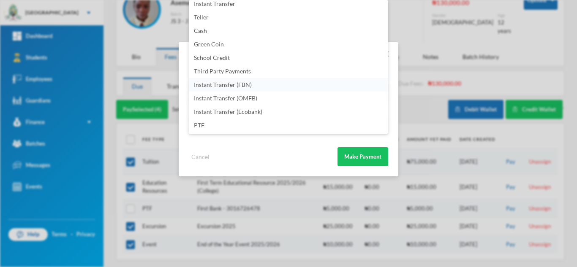
click at [262, 86] on li "Instant Transfer (FBN)" at bounding box center [288, 85] width 199 height 14
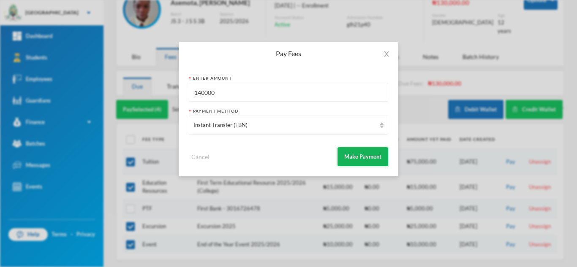
click at [355, 160] on button "Make Payment" at bounding box center [363, 156] width 51 height 19
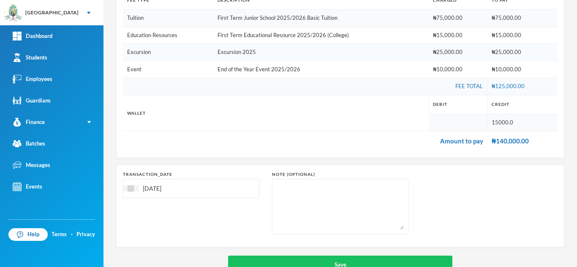
scroll to position [159, 0]
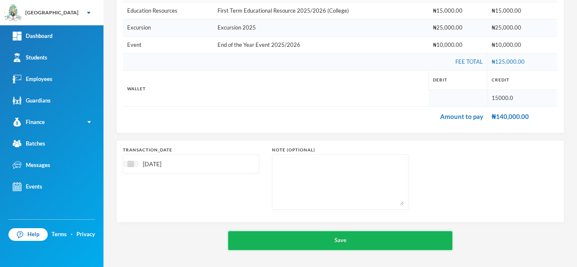
click at [296, 238] on button "Save" at bounding box center [340, 240] width 224 height 19
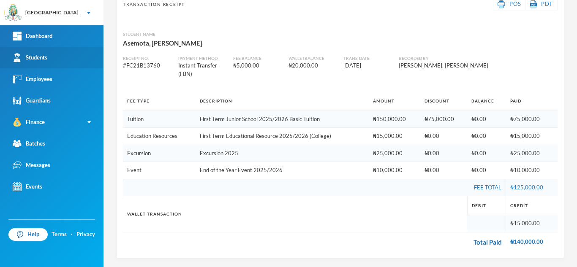
scroll to position [68, 0]
click at [65, 59] on link "Students" at bounding box center [51, 58] width 103 height 22
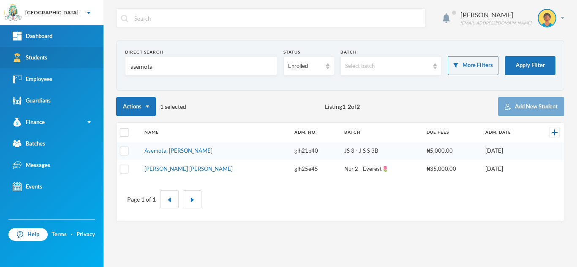
drag, startPoint x: 160, startPoint y: 70, endPoint x: 84, endPoint y: 64, distance: 76.3
click at [84, 64] on div "Greenland Hall Your Bluebic Account Greenland Hall Add a New School Dashboard S…" at bounding box center [288, 133] width 577 height 267
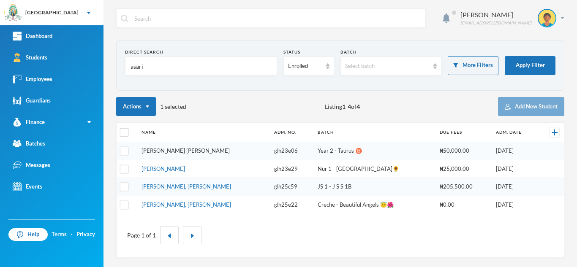
type input "asari"
click at [155, 149] on link "[PERSON_NAME] [PERSON_NAME]" at bounding box center [186, 150] width 88 height 7
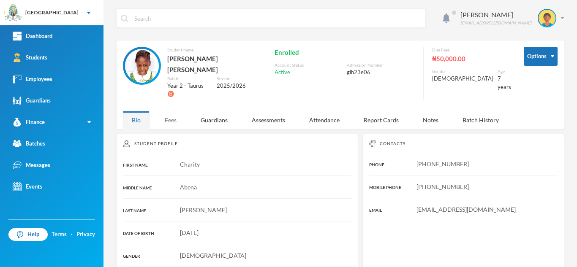
click at [169, 111] on div "Fees" at bounding box center [171, 120] width 30 height 18
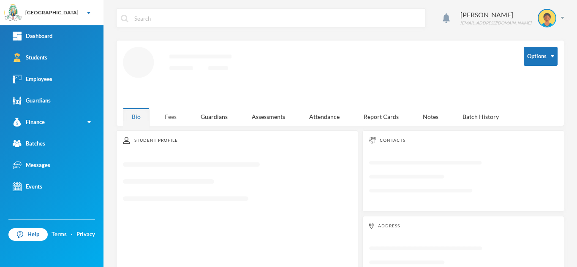
click at [166, 115] on div "Fees" at bounding box center [171, 117] width 30 height 18
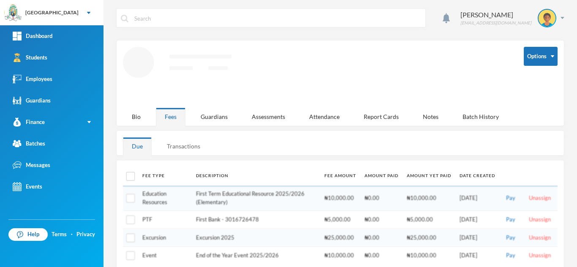
click at [174, 140] on div "Transactions" at bounding box center [183, 146] width 51 height 18
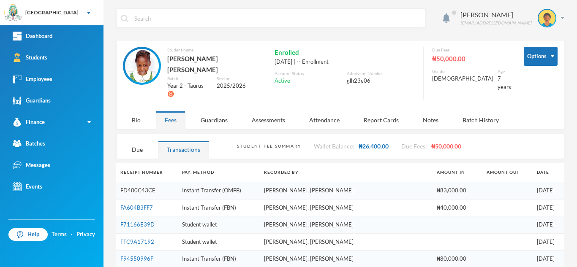
click at [129, 187] on link "FD480C43CE" at bounding box center [137, 190] width 35 height 7
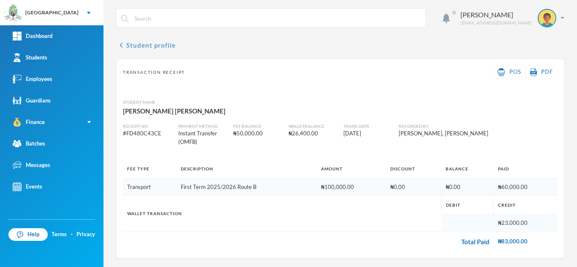
click at [130, 44] on button "chevron_left Student profile" at bounding box center [146, 45] width 60 height 10
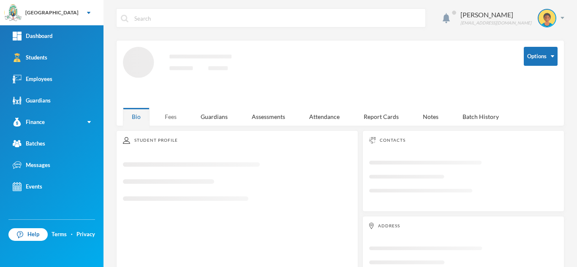
click at [169, 112] on div "Fees" at bounding box center [171, 117] width 30 height 18
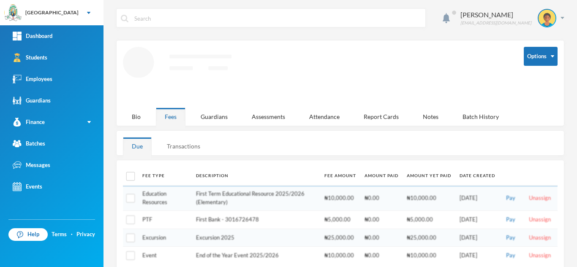
click at [182, 143] on div "Transactions" at bounding box center [183, 146] width 51 height 18
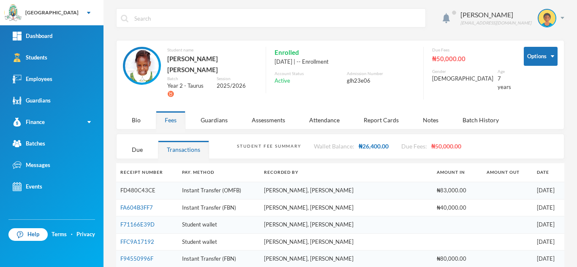
click at [142, 187] on link "FD480C43CE" at bounding box center [137, 190] width 35 height 7
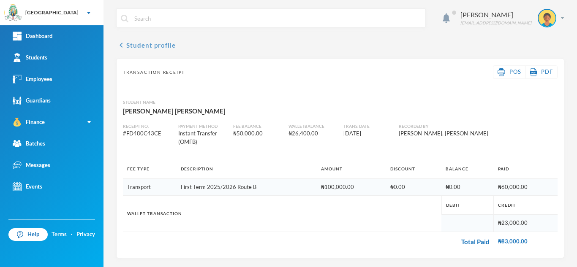
click at [127, 48] on button "chevron_left Student profile" at bounding box center [146, 45] width 60 height 10
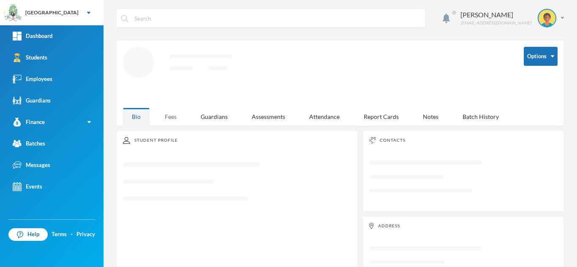
click at [174, 113] on div "Fees" at bounding box center [171, 117] width 30 height 18
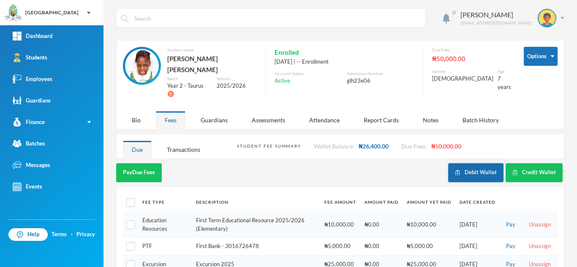
click at [477, 163] on button "Debit Wallet" at bounding box center [475, 172] width 55 height 19
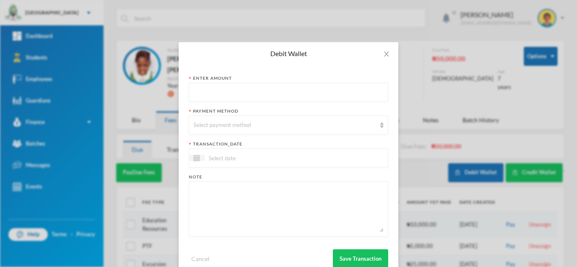
click at [264, 95] on input "text" at bounding box center [288, 92] width 190 height 19
type input "600"
click at [248, 122] on div "Select payment method" at bounding box center [284, 125] width 182 height 8
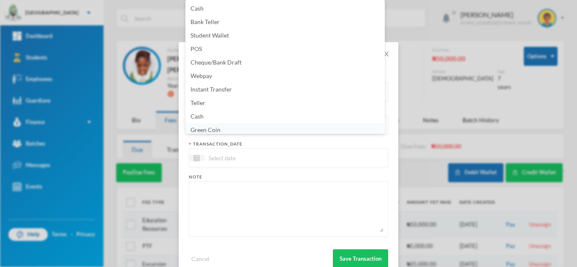
scroll to position [3, 0]
click at [243, 128] on li "Green Coin" at bounding box center [284, 127] width 199 height 14
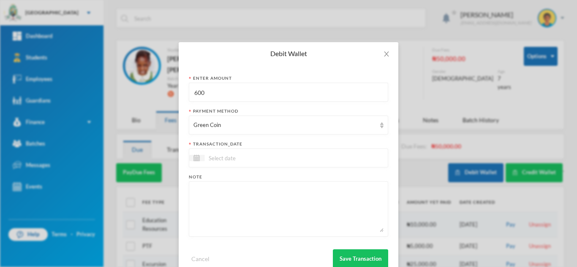
click at [218, 159] on input at bounding box center [239, 158] width 71 height 10
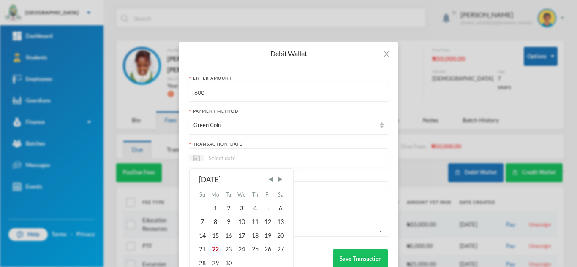
click at [212, 248] on div "22" at bounding box center [216, 250] width 14 height 14
type input "22/09/2025"
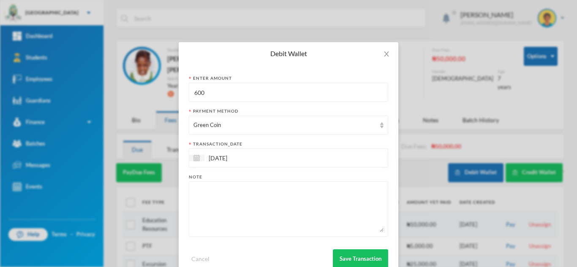
click at [218, 208] on textarea at bounding box center [288, 209] width 190 height 46
type textarea "snacks"
click at [343, 256] on button "Save Transaction" at bounding box center [360, 259] width 55 height 19
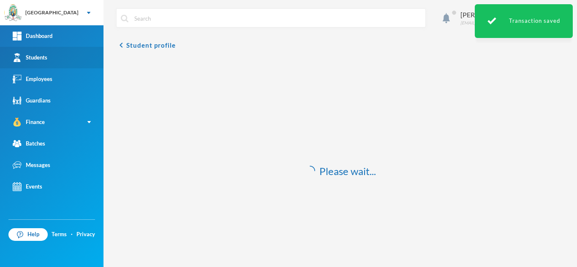
click at [76, 61] on link "Students" at bounding box center [51, 58] width 103 height 22
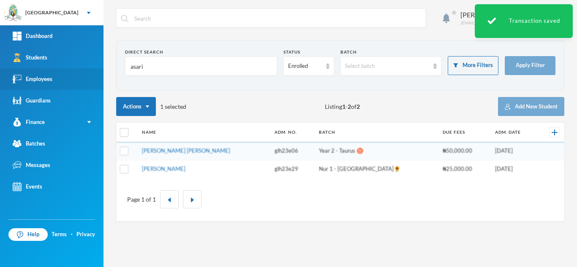
drag, startPoint x: 169, startPoint y: 70, endPoint x: 57, endPoint y: 69, distance: 111.1
click at [57, 69] on div "Greenland Hall Your Bluebic Account Greenland Hall Add a New School Dashboard S…" at bounding box center [288, 133] width 577 height 267
click at [57, 69] on link "Employees" at bounding box center [51, 79] width 103 height 22
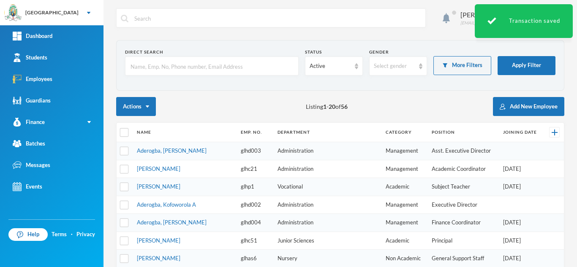
click at [161, 69] on input "text" at bounding box center [212, 66] width 164 height 19
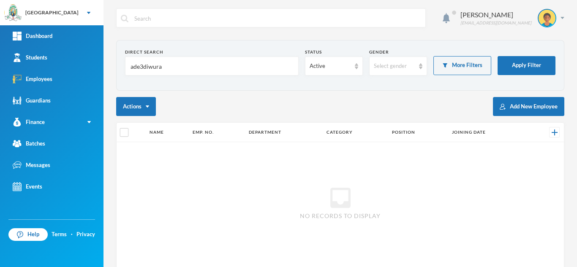
click at [144, 69] on input "ade3diwura" at bounding box center [212, 66] width 164 height 19
click at [519, 66] on button "Apply Filter" at bounding box center [527, 65] width 58 height 19
drag, startPoint x: 169, startPoint y: 67, endPoint x: 30, endPoint y: 52, distance: 139.8
click at [30, 52] on div "Greenland Hall Your Bluebic Account Greenland Hall Add a New School Dashboard S…" at bounding box center [288, 133] width 577 height 267
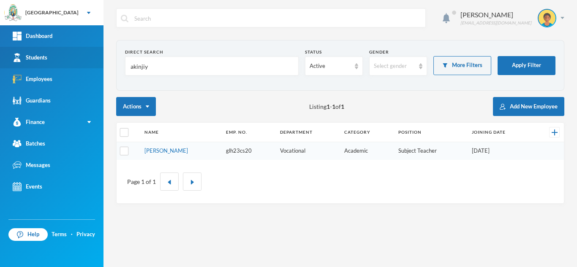
type input "akinjiy"
click at [56, 57] on link "Students" at bounding box center [51, 58] width 103 height 22
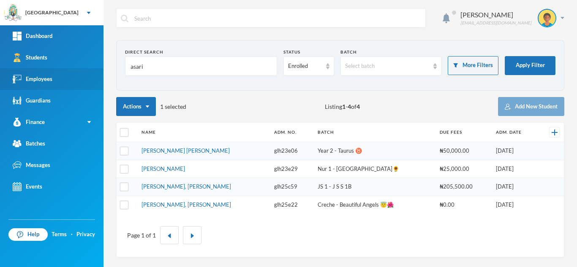
drag, startPoint x: 156, startPoint y: 76, endPoint x: 86, endPoint y: 68, distance: 70.5
click at [86, 68] on div "Greenland Hall Your Bluebic Account Greenland Hall Add a New School Dashboard S…" at bounding box center [288, 133] width 577 height 267
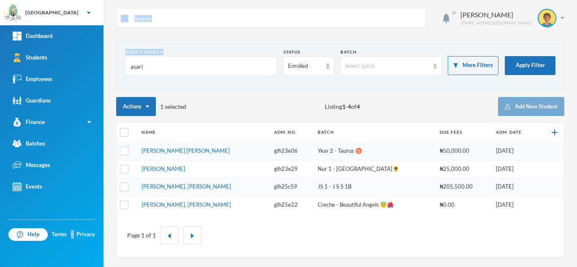
click at [162, 70] on input "asari" at bounding box center [201, 66] width 143 height 19
drag, startPoint x: 162, startPoint y: 70, endPoint x: 128, endPoint y: 67, distance: 34.8
click at [128, 67] on div "asari" at bounding box center [201, 66] width 152 height 19
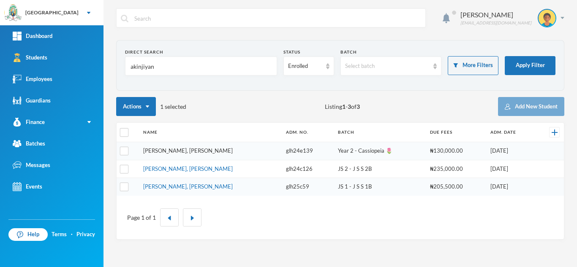
type input "akinjiyan"
click at [180, 150] on link "[PERSON_NAME], [PERSON_NAME]" at bounding box center [188, 150] width 90 height 7
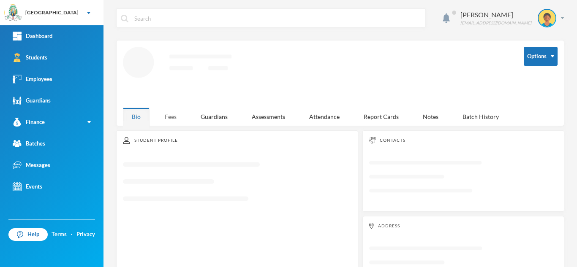
click at [165, 115] on div "Fees" at bounding box center [171, 117] width 30 height 18
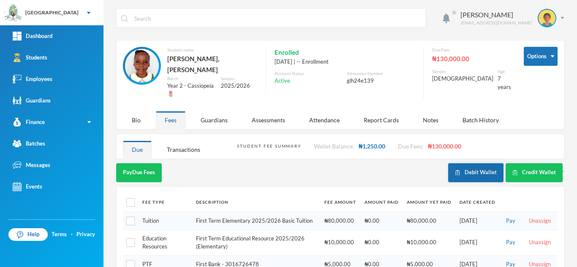
click at [468, 163] on button "Debit Wallet" at bounding box center [475, 172] width 55 height 19
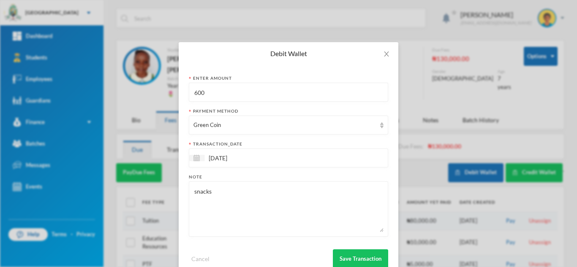
drag, startPoint x: 215, startPoint y: 98, endPoint x: 89, endPoint y: 86, distance: 126.9
click at [89, 86] on div "Debit Wallet Enter Amount 600 Payment Method Green Coin transaction_date 22/09/…" at bounding box center [288, 133] width 577 height 267
type input "350"
click at [356, 257] on button "Save Transaction" at bounding box center [360, 259] width 55 height 19
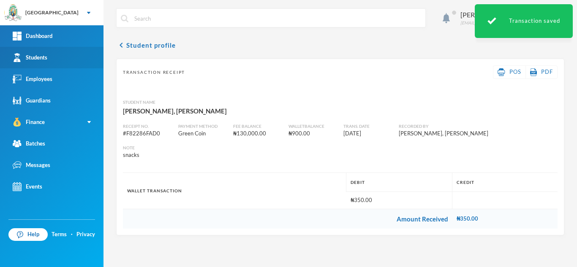
click at [54, 60] on link "Students" at bounding box center [51, 58] width 103 height 22
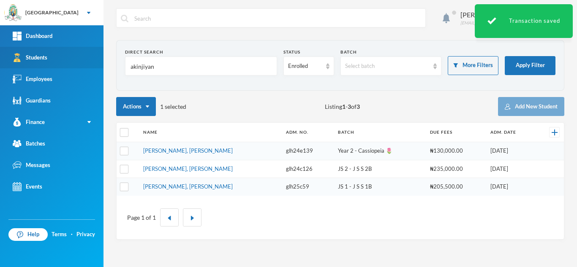
drag, startPoint x: 171, startPoint y: 73, endPoint x: 62, endPoint y: 60, distance: 109.7
click at [62, 60] on div "Greenland Hall Your Bluebic Account Greenland Hall Add a New School Dashboard S…" at bounding box center [288, 133] width 577 height 267
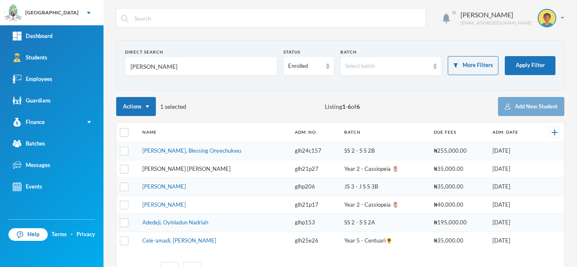
type input "[PERSON_NAME]"
click at [183, 167] on link "[PERSON_NAME] [PERSON_NAME]" at bounding box center [186, 169] width 88 height 7
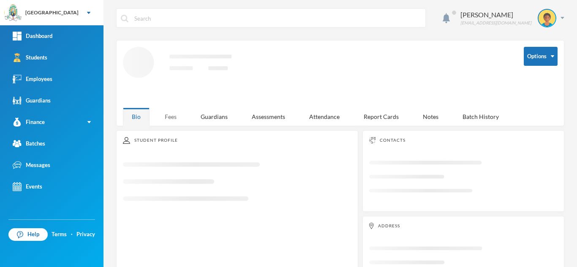
click at [167, 113] on div "Fees" at bounding box center [171, 117] width 30 height 18
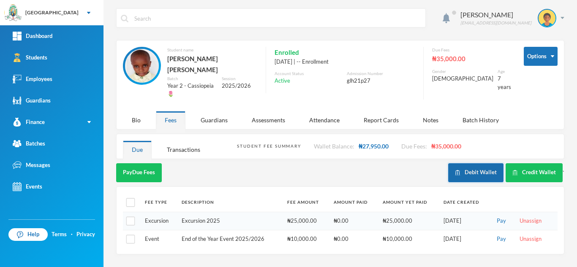
click at [477, 163] on button "Debit Wallet" at bounding box center [475, 172] width 55 height 19
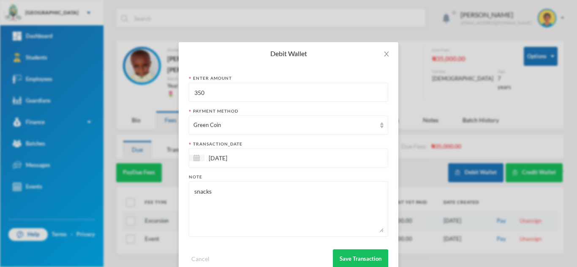
drag, startPoint x: 198, startPoint y: 95, endPoint x: 153, endPoint y: 90, distance: 45.1
click at [153, 90] on div "Debit Wallet Enter Amount 350 Payment Method Green Coin transaction_date 22/09/…" at bounding box center [288, 133] width 577 height 267
type input "550"
click at [349, 254] on button "Save Transaction" at bounding box center [360, 259] width 55 height 19
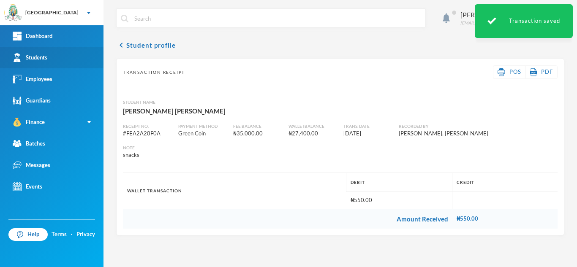
click at [60, 65] on link "Students" at bounding box center [51, 58] width 103 height 22
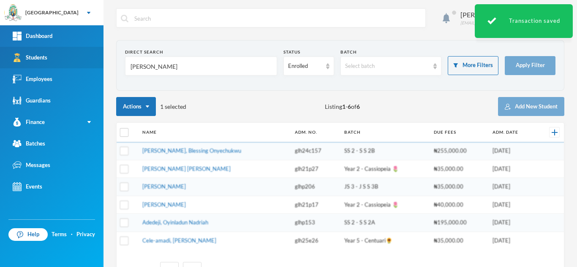
drag, startPoint x: 158, startPoint y: 70, endPoint x: 27, endPoint y: 57, distance: 131.1
click at [27, 57] on div "Greenland Hall Your Bluebic Account Greenland Hall Add a New School Dashboard S…" at bounding box center [288, 133] width 577 height 267
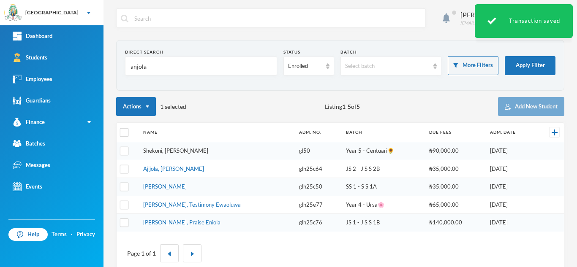
type input "anjola"
click at [166, 150] on link "Shekoni, Ganiyat Anjola" at bounding box center [175, 150] width 65 height 7
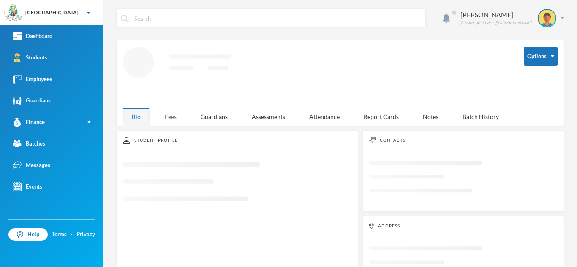
click at [172, 116] on div "Fees" at bounding box center [171, 117] width 30 height 18
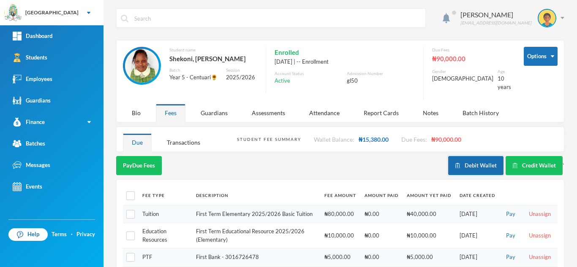
click at [462, 160] on button "Debit Wallet" at bounding box center [475, 165] width 55 height 19
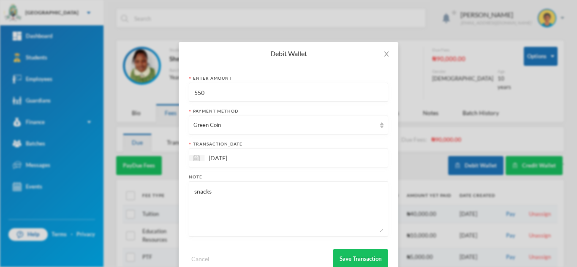
drag, startPoint x: 216, startPoint y: 93, endPoint x: 73, endPoint y: 83, distance: 143.6
click at [73, 83] on div "Debit Wallet Enter Amount 550 Payment Method Green Coin transaction_date 22/09/…" at bounding box center [288, 133] width 577 height 267
type input "300"
click at [360, 255] on button "Save Transaction" at bounding box center [360, 259] width 55 height 19
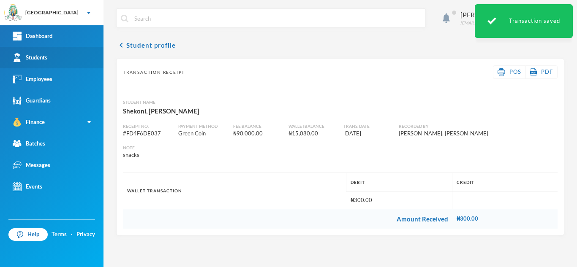
click at [48, 56] on link "Students" at bounding box center [51, 58] width 103 height 22
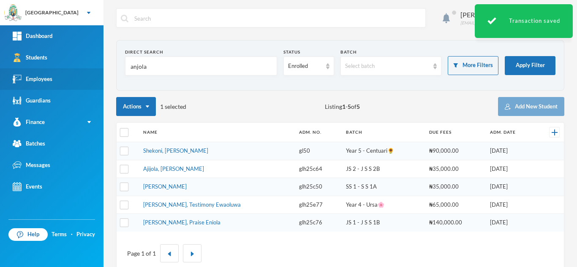
drag, startPoint x: 99, startPoint y: 68, endPoint x: 54, endPoint y: 69, distance: 44.4
click at [54, 69] on div "Greenland Hall Your Bluebic Account Greenland Hall Add a New School Dashboard S…" at bounding box center [288, 133] width 577 height 267
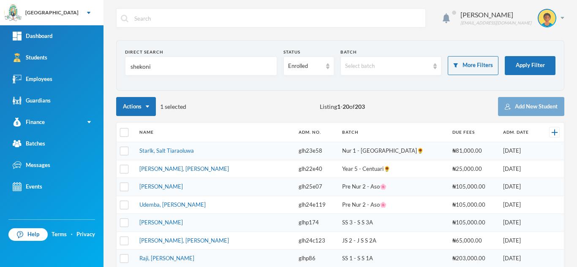
type input "shekoni"
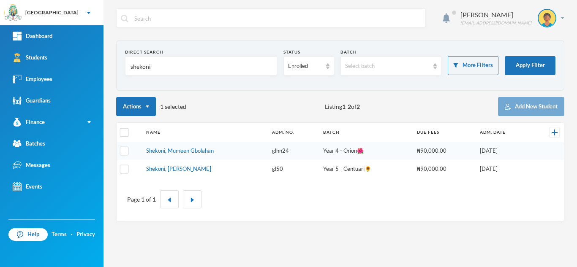
click at [178, 154] on link "Shekoni, Mumeen Gbolahan" at bounding box center [180, 150] width 68 height 7
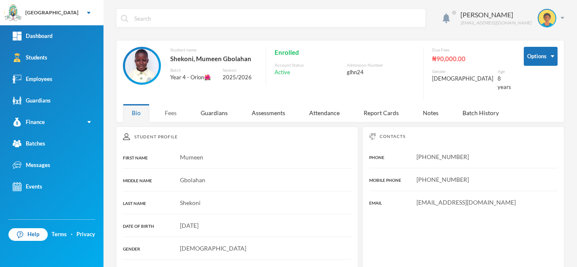
click at [168, 113] on div "Fees" at bounding box center [171, 113] width 30 height 18
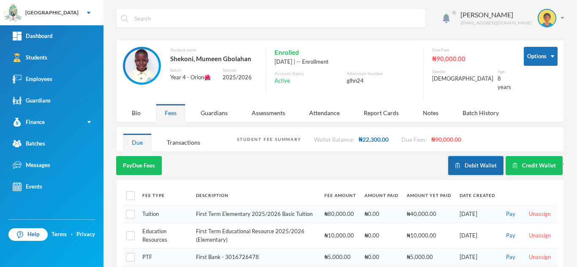
click at [468, 156] on button "Debit Wallet" at bounding box center [475, 165] width 55 height 19
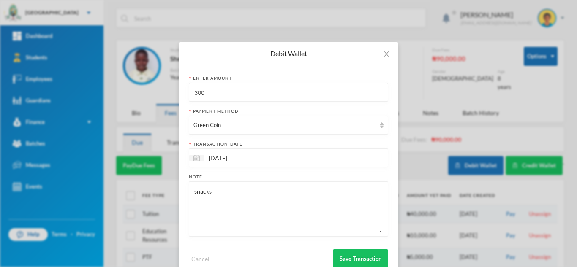
drag, startPoint x: 236, startPoint y: 95, endPoint x: 152, endPoint y: 95, distance: 83.6
click at [152, 95] on div "Debit Wallet Enter Amount 300 Payment Method Green Coin transaction_date 22/09/…" at bounding box center [288, 133] width 577 height 267
type input "550"
click at [343, 258] on button "Save Transaction" at bounding box center [360, 259] width 55 height 19
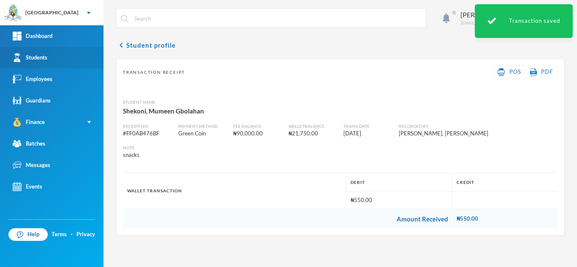
click at [42, 55] on div "Students" at bounding box center [30, 57] width 35 height 9
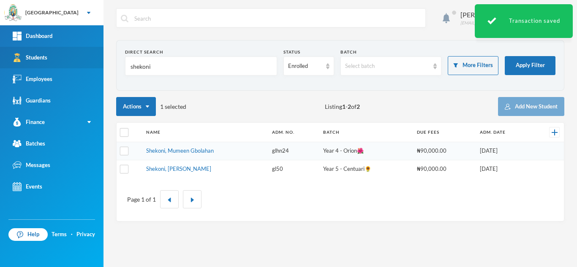
drag, startPoint x: 114, startPoint y: 72, endPoint x: 77, endPoint y: 68, distance: 37.4
click at [77, 68] on div "Greenland Hall Your Bluebic Account Greenland Hall Add a New School Dashboard S…" at bounding box center [288, 133] width 577 height 267
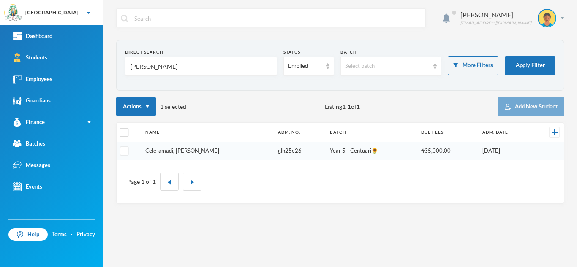
type input "cele amadi"
click at [172, 151] on link "Cele-amadi, [PERSON_NAME]" at bounding box center [182, 150] width 74 height 7
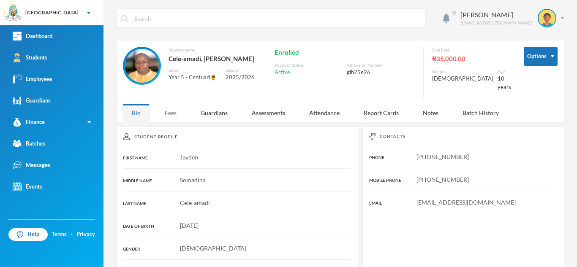
click at [177, 104] on div "Fees" at bounding box center [171, 113] width 30 height 18
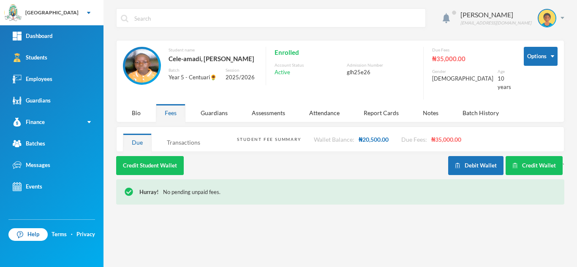
click at [168, 138] on div "Transactions" at bounding box center [183, 142] width 51 height 18
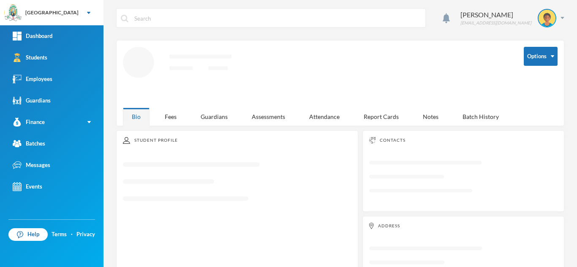
click at [146, 176] on icon "Loading interface..." at bounding box center [237, 185] width 229 height 57
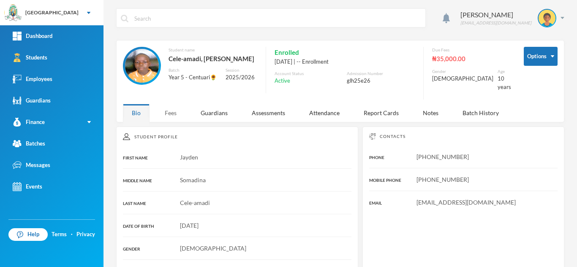
click at [172, 108] on div "Fees" at bounding box center [171, 113] width 30 height 18
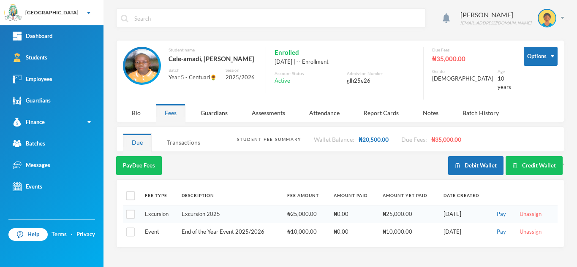
click at [175, 138] on div "Transactions" at bounding box center [183, 142] width 51 height 18
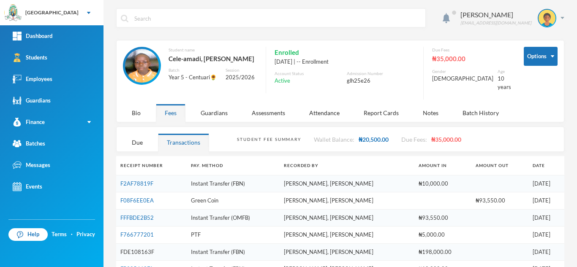
click at [142, 249] on link "FDE108163F" at bounding box center [137, 252] width 34 height 7
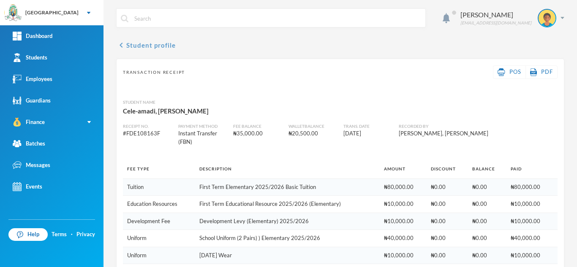
click at [141, 45] on button "chevron_left Student profile" at bounding box center [146, 45] width 60 height 10
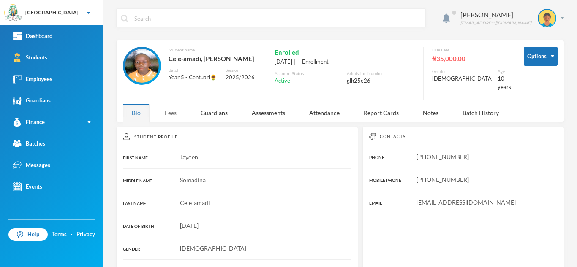
click at [166, 110] on div "Fees" at bounding box center [171, 113] width 30 height 18
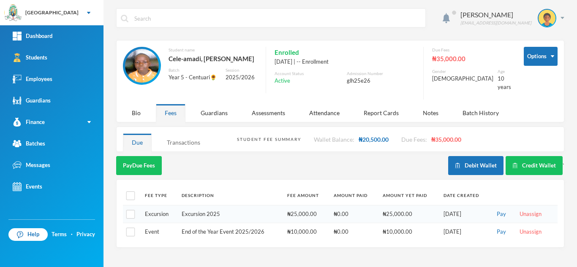
click at [188, 137] on div "Transactions" at bounding box center [183, 142] width 51 height 18
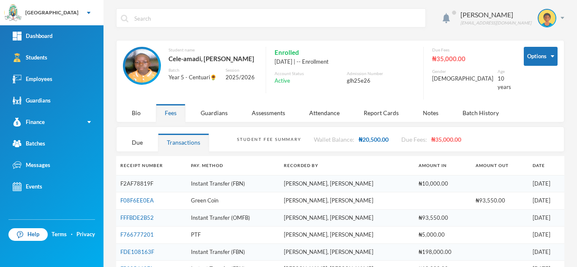
click at [144, 180] on link "F2AF78819F" at bounding box center [136, 183] width 33 height 7
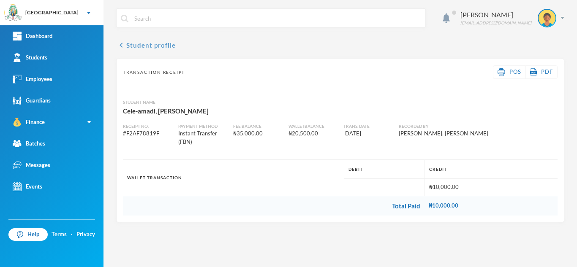
click at [156, 42] on button "chevron_left Student profile" at bounding box center [146, 45] width 60 height 10
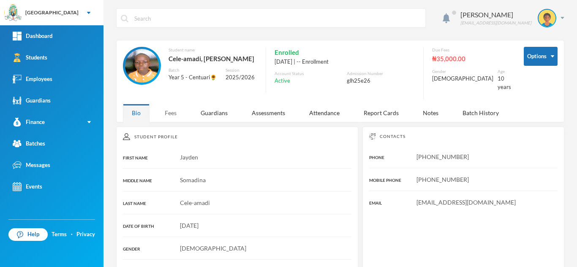
click at [168, 114] on div "Fees" at bounding box center [171, 113] width 30 height 18
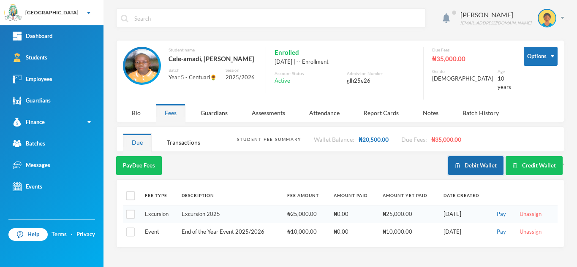
click at [466, 158] on button "Debit Wallet" at bounding box center [475, 165] width 55 height 19
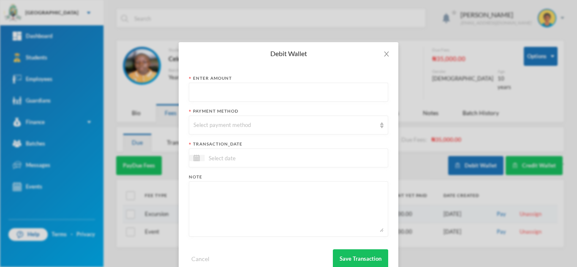
click at [199, 96] on input "text" at bounding box center [288, 92] width 190 height 19
type input "1400"
click at [208, 125] on div "Select payment method" at bounding box center [284, 125] width 182 height 8
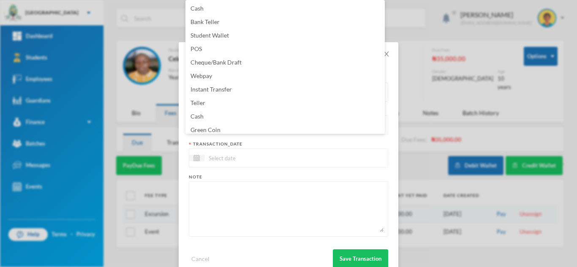
scroll to position [3, 0]
click at [245, 127] on li "Green Coin" at bounding box center [284, 127] width 199 height 14
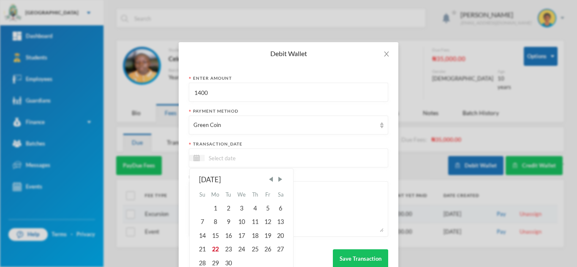
click at [226, 155] on input at bounding box center [239, 158] width 71 height 10
click at [212, 246] on div "22" at bounding box center [216, 250] width 14 height 14
type input "22/09/2025"
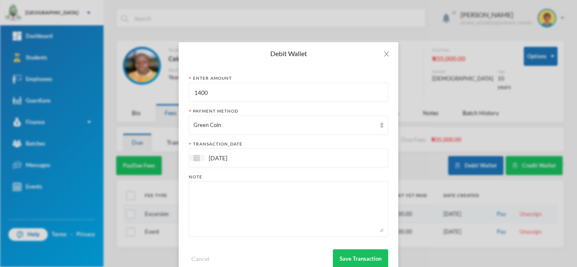
click at [210, 221] on textarea at bounding box center [288, 209] width 190 height 46
type textarea "food"
click at [360, 257] on button "Save Transaction" at bounding box center [360, 259] width 55 height 19
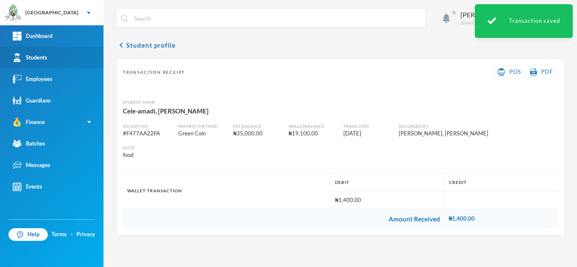
click at [84, 54] on link "Students" at bounding box center [51, 58] width 103 height 22
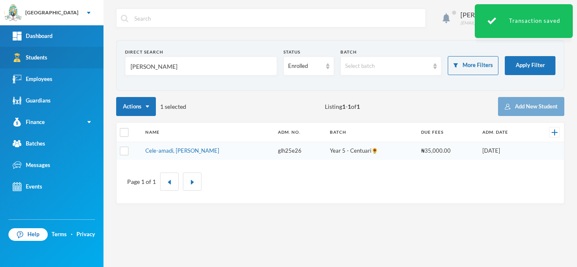
drag, startPoint x: 173, startPoint y: 63, endPoint x: 28, endPoint y: 48, distance: 145.2
click at [36, 48] on div "Greenland Hall Your Bluebic Account Greenland Hall Add a New School Dashboard S…" at bounding box center [288, 133] width 577 height 267
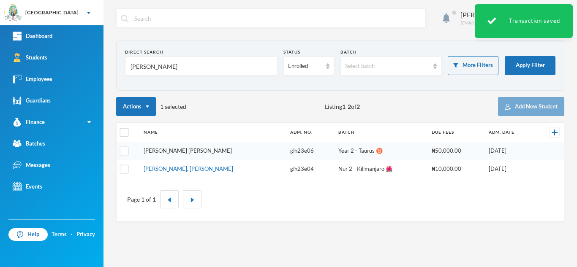
type input "asare"
click at [151, 150] on link "Asare, Charity Abena" at bounding box center [188, 150] width 88 height 7
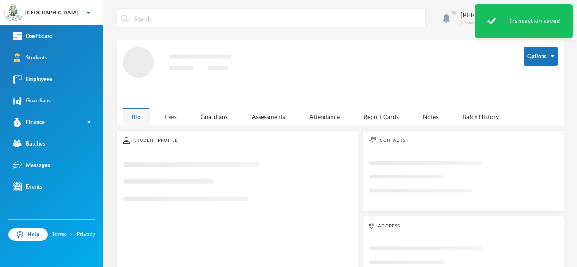
click at [165, 118] on div "Fees" at bounding box center [171, 117] width 30 height 18
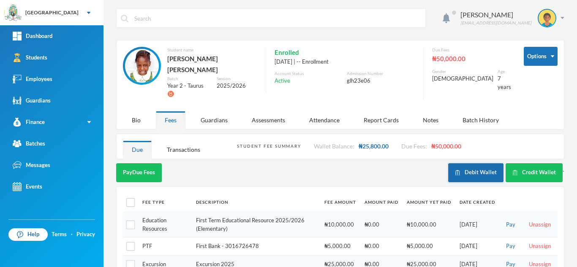
click at [466, 163] on button "Debit Wallet" at bounding box center [475, 172] width 55 height 19
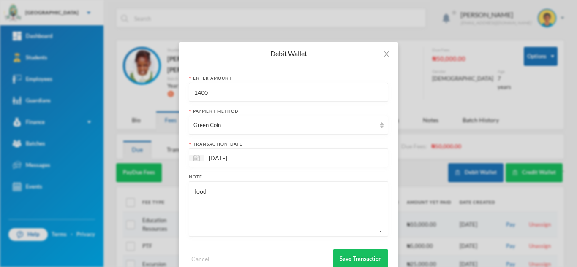
drag, startPoint x: 240, startPoint y: 100, endPoint x: 120, endPoint y: 104, distance: 119.6
click at [120, 104] on div "Debit Wallet Enter Amount 1400 Payment Method Green Coin transaction_date 22/09…" at bounding box center [288, 133] width 577 height 267
type input "800"
click at [347, 251] on button "Save Transaction" at bounding box center [360, 259] width 55 height 19
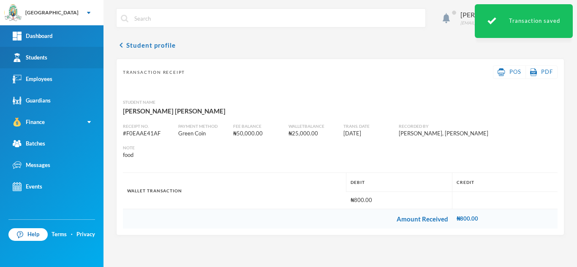
click at [34, 61] on div "Students" at bounding box center [30, 57] width 35 height 9
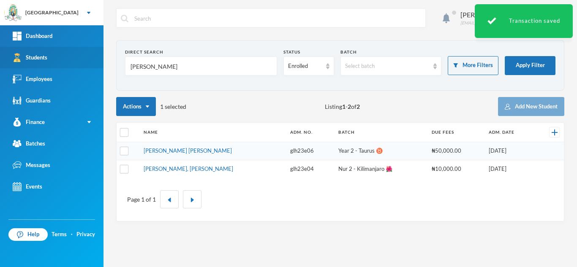
drag, startPoint x: 153, startPoint y: 58, endPoint x: 58, endPoint y: 60, distance: 95.5
click at [58, 60] on div "Greenland Hall Your Bluebic Account Greenland Hall Add a New School Dashboard S…" at bounding box center [288, 133] width 577 height 267
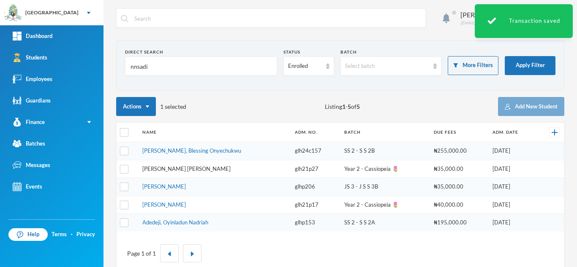
type input "nnsadi"
click at [189, 169] on link "[PERSON_NAME] [PERSON_NAME]" at bounding box center [186, 169] width 88 height 7
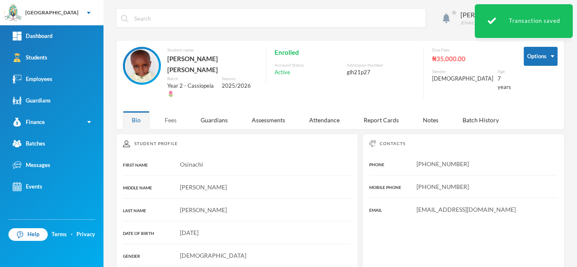
click at [173, 111] on div "Fees" at bounding box center [171, 120] width 30 height 18
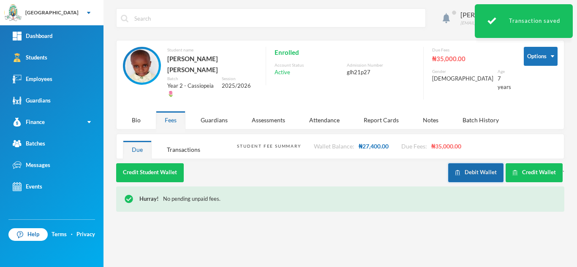
click at [471, 163] on button "Debit Wallet" at bounding box center [475, 172] width 55 height 19
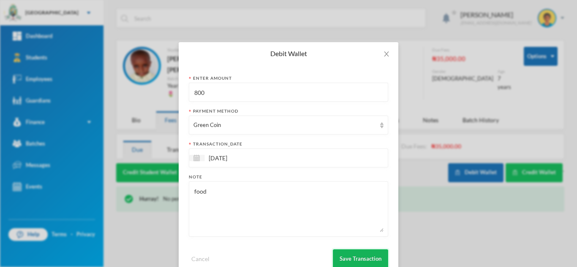
click at [343, 258] on button "Save Transaction" at bounding box center [360, 259] width 55 height 19
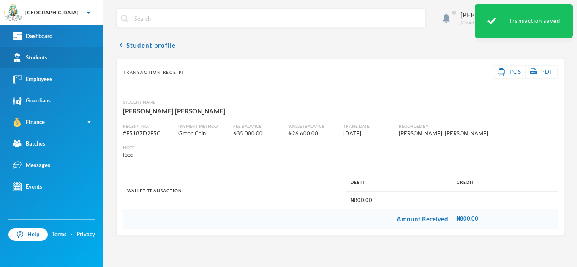
click at [57, 51] on link "Students" at bounding box center [51, 58] width 103 height 22
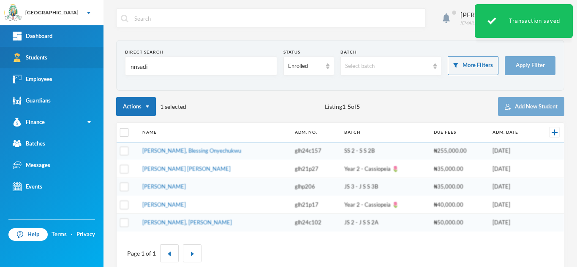
drag, startPoint x: 168, startPoint y: 64, endPoint x: 57, endPoint y: 68, distance: 110.3
click at [57, 68] on div "Greenland Hall Your Bluebic Account Greenland Hall Add a New School Dashboard S…" at bounding box center [288, 133] width 577 height 267
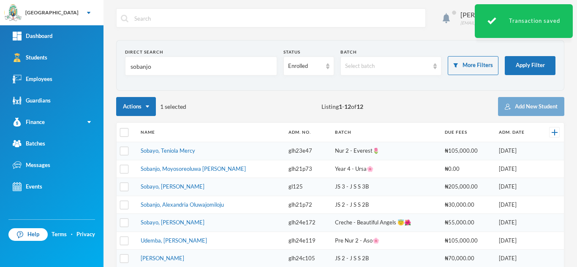
type input "sobanjo"
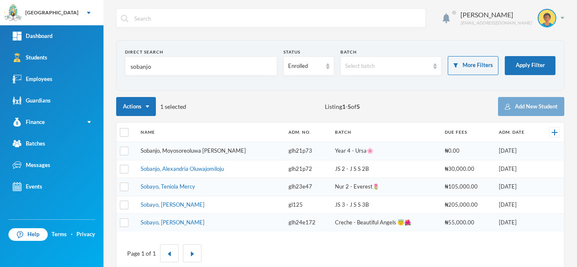
click at [177, 151] on link "Sobanjo, Moyosoreoluwa Josephine" at bounding box center [193, 150] width 105 height 7
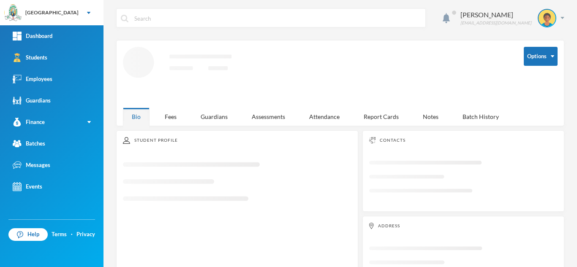
click at [173, 106] on div "Options Loading interface..." at bounding box center [340, 77] width 435 height 61
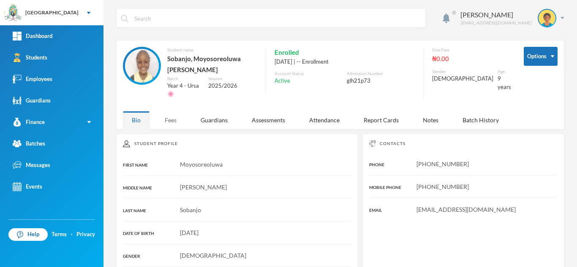
click at [174, 117] on div "Fees" at bounding box center [171, 120] width 30 height 18
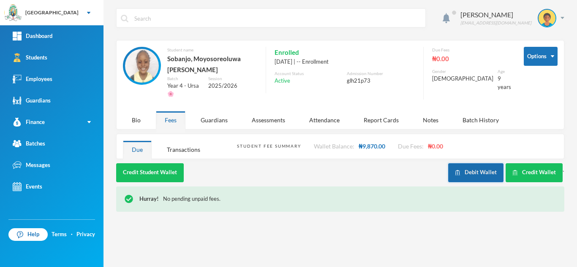
click at [471, 163] on button "Debit Wallet" at bounding box center [475, 172] width 55 height 19
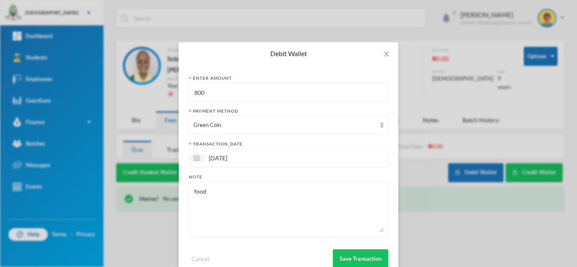
drag, startPoint x: 226, startPoint y: 98, endPoint x: 148, endPoint y: 84, distance: 79.7
click at [148, 84] on div "Debit Wallet Enter Amount 800 Payment Method Green Coin transaction_date 22/09/…" at bounding box center [288, 133] width 577 height 267
type input "400"
drag, startPoint x: 215, startPoint y: 202, endPoint x: 166, endPoint y: 192, distance: 49.9
click at [166, 192] on div "Debit Wallet Enter Amount 400 Payment Method Green Coin transaction_date 22/09/…" at bounding box center [288, 133] width 577 height 267
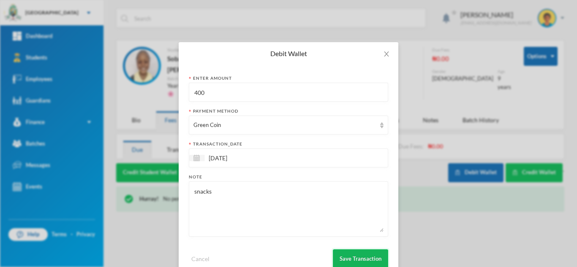
type textarea "snacks"
click at [349, 258] on button "Save Transaction" at bounding box center [360, 259] width 55 height 19
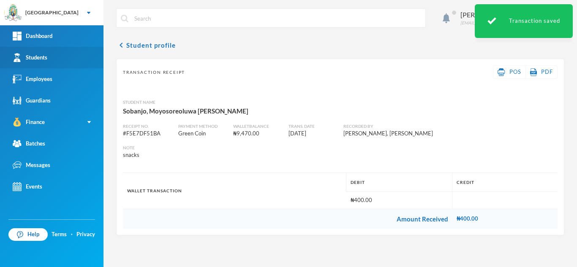
click at [82, 62] on link "Students" at bounding box center [51, 58] width 103 height 22
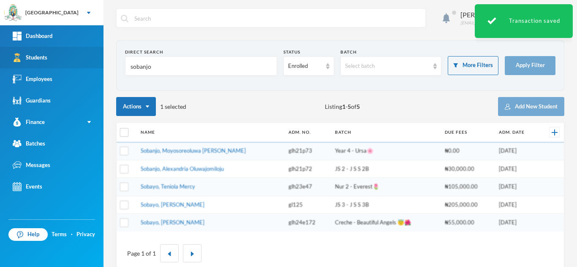
drag, startPoint x: 177, startPoint y: 71, endPoint x: 74, endPoint y: 63, distance: 103.4
click at [74, 63] on div "Greenland Hall Your Bluebic Account Greenland Hall Add a New School Dashboard S…" at bounding box center [288, 133] width 577 height 267
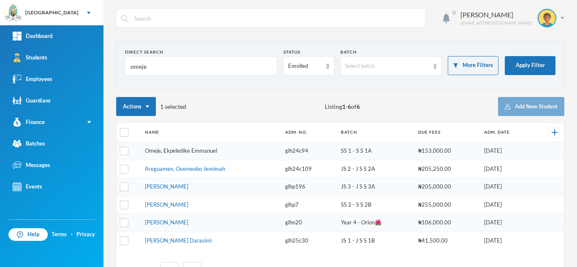
type input "omeje"
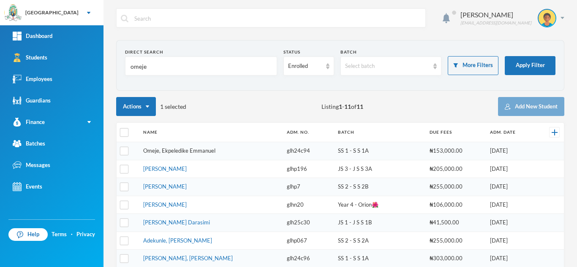
click at [174, 153] on link "Omeje, Ekpeledike Emmanuel" at bounding box center [179, 150] width 72 height 7
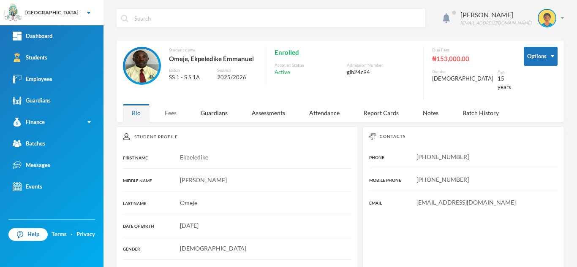
click at [170, 112] on div "Fees" at bounding box center [171, 113] width 30 height 18
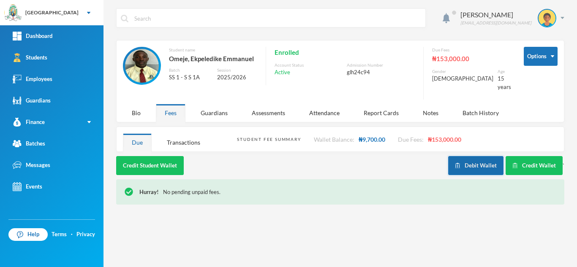
click at [468, 158] on button "Debit Wallet" at bounding box center [475, 165] width 55 height 19
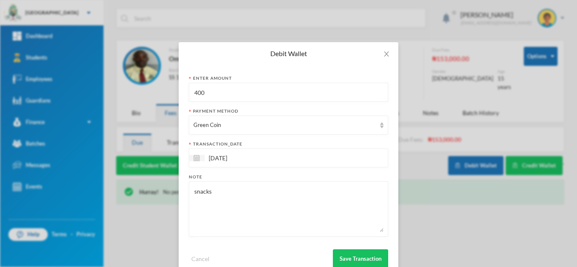
drag, startPoint x: 208, startPoint y: 93, endPoint x: 123, endPoint y: 83, distance: 86.0
click at [123, 84] on div "Debit Wallet Enter Amount 400 Payment Method Green Coin transaction_date 22/09/…" at bounding box center [288, 133] width 577 height 267
type input "700"
drag, startPoint x: 237, startPoint y: 198, endPoint x: 106, endPoint y: 195, distance: 131.0
click at [106, 195] on div "Debit Wallet Enter Amount 700 Payment Method Green Coin transaction_date 22/09/…" at bounding box center [288, 133] width 577 height 267
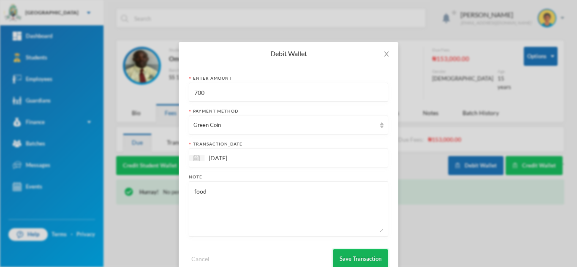
type textarea "food"
click at [359, 262] on button "Save Transaction" at bounding box center [360, 259] width 55 height 19
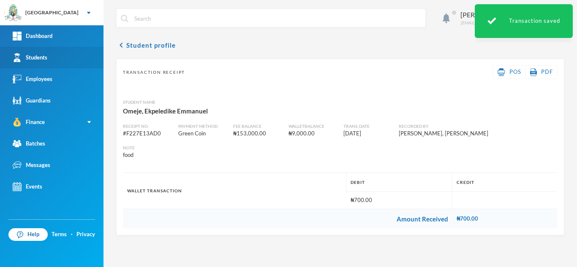
click at [65, 52] on link "Students" at bounding box center [51, 58] width 103 height 22
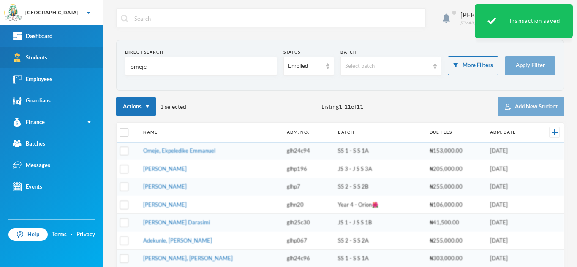
drag, startPoint x: 155, startPoint y: 71, endPoint x: 59, endPoint y: 54, distance: 97.6
click at [59, 54] on div "Greenland Hall Your Bluebic Account Greenland Hall Add a New School Dashboard S…" at bounding box center [288, 133] width 577 height 267
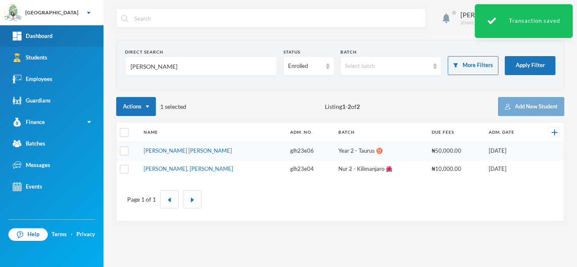
type input "asare"
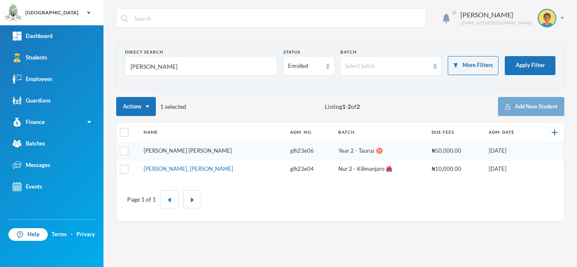
click at [167, 149] on link "Asare, Charity Abena" at bounding box center [188, 150] width 88 height 7
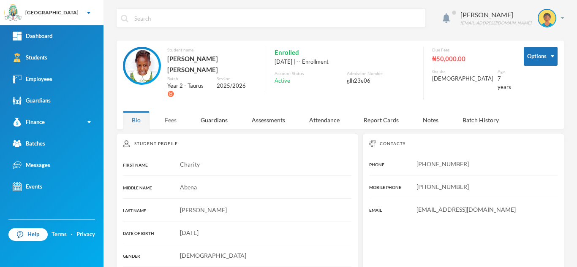
click at [167, 111] on div "Fees" at bounding box center [171, 120] width 30 height 18
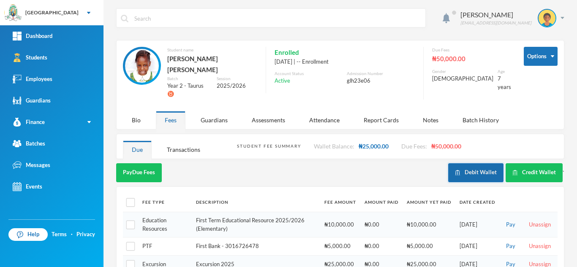
click at [468, 163] on button "Debit Wallet" at bounding box center [475, 172] width 55 height 19
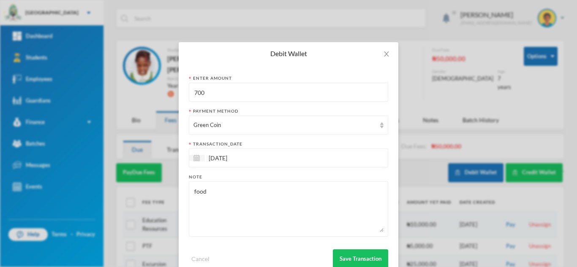
drag, startPoint x: 216, startPoint y: 96, endPoint x: 127, endPoint y: 108, distance: 89.9
click at [127, 108] on div "Debit Wallet Enter Amount 700 Payment Method Green Coin transaction_date 22/09/…" at bounding box center [288, 133] width 577 height 267
type input "300"
drag, startPoint x: 212, startPoint y: 191, endPoint x: 61, endPoint y: 226, distance: 155.2
click at [61, 226] on div "Debit Wallet Enter Amount 300 Payment Method Green Coin transaction_date 22/09/…" at bounding box center [288, 133] width 577 height 267
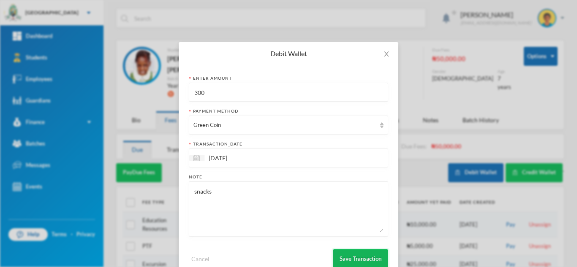
type textarea "snacks"
click at [347, 259] on button "Save Transaction" at bounding box center [360, 259] width 55 height 19
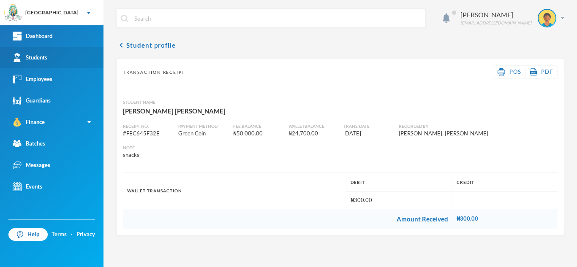
click at [79, 53] on link "Students" at bounding box center [51, 58] width 103 height 22
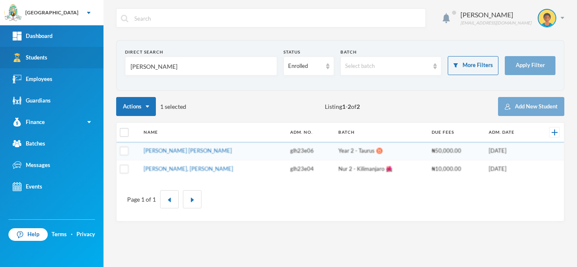
drag, startPoint x: 153, startPoint y: 71, endPoint x: 82, endPoint y: 62, distance: 71.5
click at [82, 62] on div "Greenland Hall Your Bluebic Account Greenland Hall Add a New School Dashboard S…" at bounding box center [288, 133] width 577 height 267
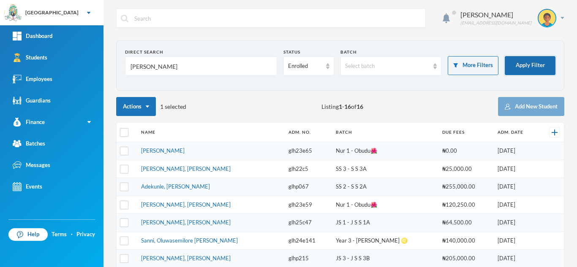
type input "david"
click at [527, 66] on button "Apply Filter" at bounding box center [530, 65] width 51 height 19
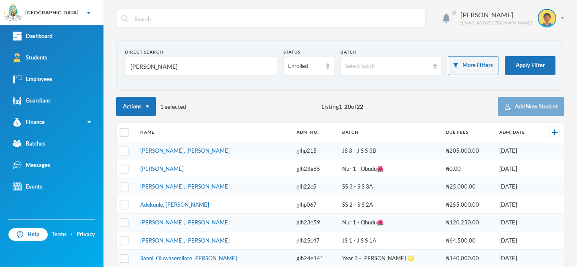
scroll to position [88, 0]
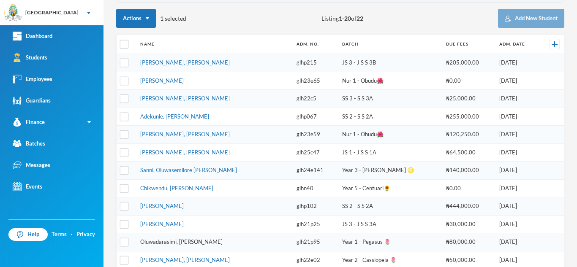
click at [161, 240] on link "Oluwadarasimi, David Bryan" at bounding box center [181, 242] width 82 height 7
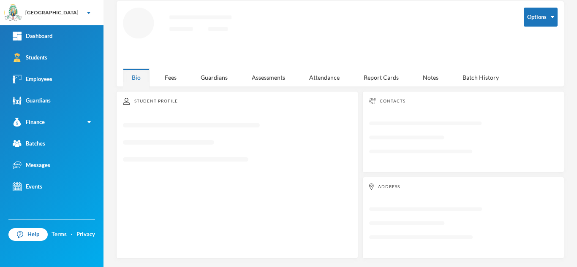
scroll to position [37, 0]
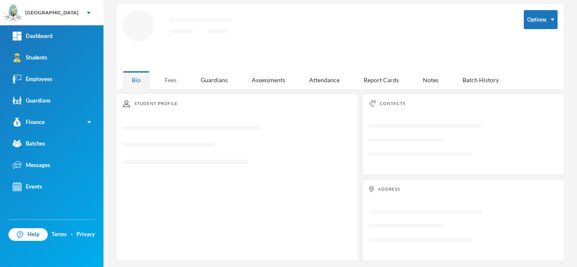
click at [176, 74] on div "Fees" at bounding box center [171, 80] width 30 height 18
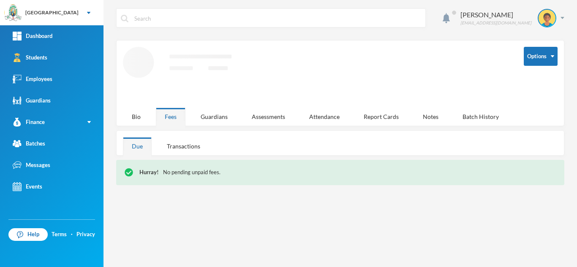
scroll to position [0, 0]
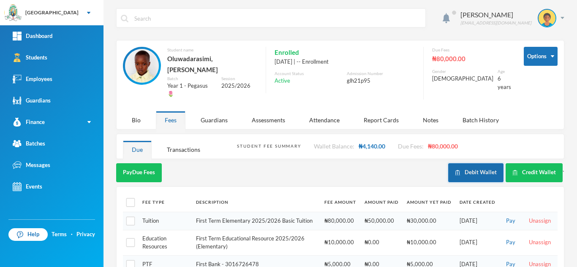
click at [458, 163] on button "Debit Wallet" at bounding box center [475, 172] width 55 height 19
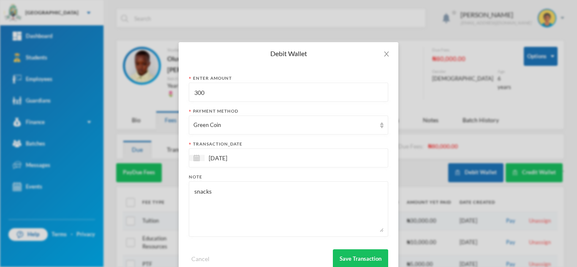
drag, startPoint x: 212, startPoint y: 94, endPoint x: 148, endPoint y: 93, distance: 63.8
click at [148, 93] on div "Debit Wallet Enter Amount 300 Payment Method Green Coin transaction_date 22/09/…" at bounding box center [288, 133] width 577 height 267
type input "450"
click at [342, 263] on button "Save Transaction" at bounding box center [360, 259] width 55 height 19
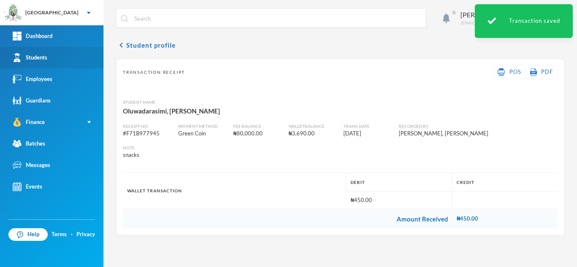
click at [48, 54] on link "Students" at bounding box center [51, 58] width 103 height 22
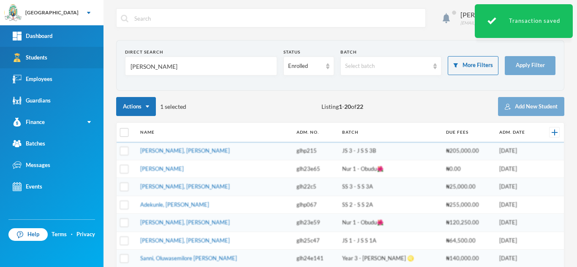
drag, startPoint x: 125, startPoint y: 65, endPoint x: 75, endPoint y: 59, distance: 50.2
click at [75, 59] on div "Greenland Hall Your Bluebic Account Greenland Hall Add a New School Dashboard S…" at bounding box center [288, 133] width 577 height 267
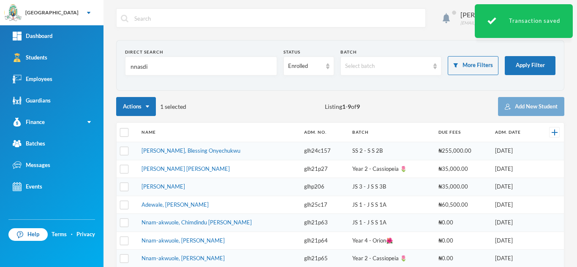
click at [142, 67] on input "nnasdi" at bounding box center [201, 66] width 143 height 19
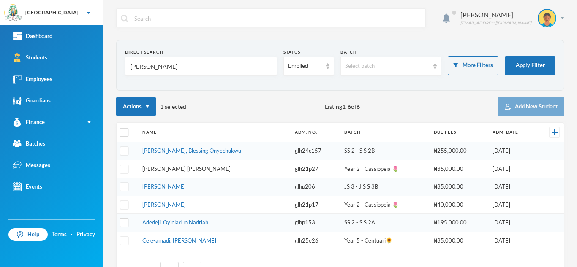
type input "[PERSON_NAME]"
click at [169, 169] on link "[PERSON_NAME] [PERSON_NAME]" at bounding box center [186, 169] width 88 height 7
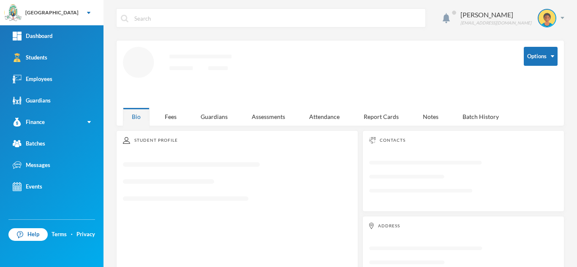
click at [169, 119] on div "Aderogba Olumide olumide.aderogba@greenlandhall.org Options Loading interface..…" at bounding box center [340, 133] width 474 height 267
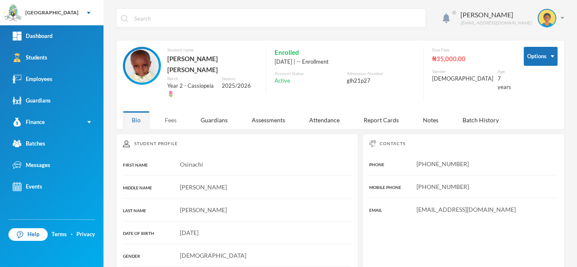
click at [172, 111] on div "Fees" at bounding box center [171, 120] width 30 height 18
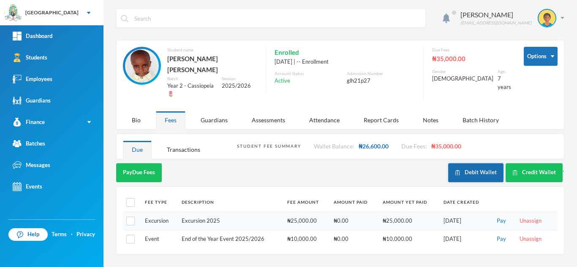
click at [468, 163] on button "Debit Wallet" at bounding box center [475, 172] width 55 height 19
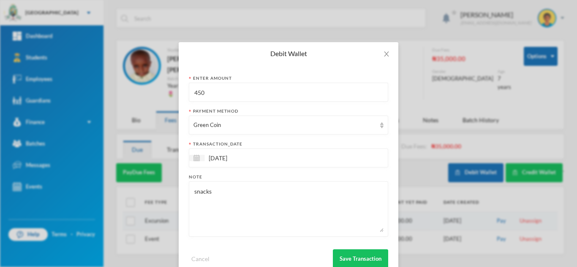
drag, startPoint x: 128, startPoint y: 93, endPoint x: 93, endPoint y: 89, distance: 34.9
click at [93, 89] on div "Debit Wallet Enter Amount 450 Payment Method Green Coin transaction_date 22/09/…" at bounding box center [288, 133] width 577 height 267
type input "550"
click at [345, 258] on button "Save Transaction" at bounding box center [360, 259] width 55 height 19
drag, startPoint x: 345, startPoint y: 258, endPoint x: 346, endPoint y: 226, distance: 31.7
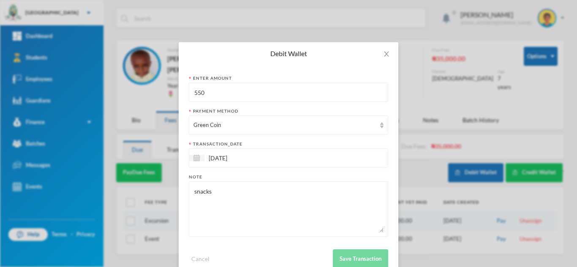
click at [346, 226] on form "Enter Amount 550 Payment Method Green Coin transaction_date 22/09/2025 Note sna…" at bounding box center [288, 171] width 199 height 193
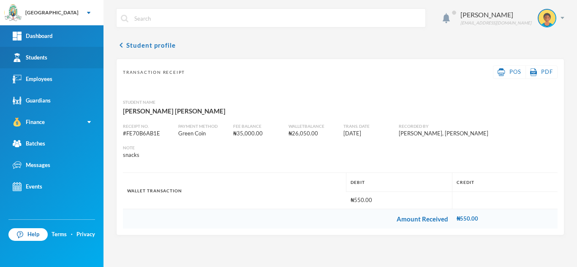
click at [76, 55] on link "Students" at bounding box center [51, 58] width 103 height 22
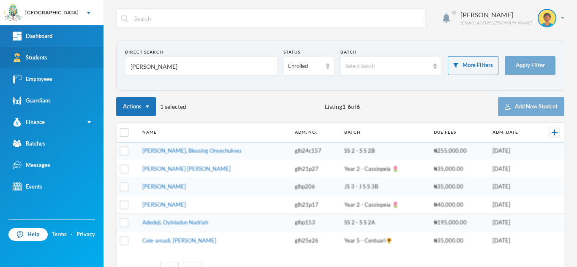
drag, startPoint x: 167, startPoint y: 71, endPoint x: 79, endPoint y: 61, distance: 88.1
click at [79, 61] on div "Greenland Hall Your Bluebic Account Greenland Hall Add a New School Dashboard S…" at bounding box center [288, 133] width 577 height 267
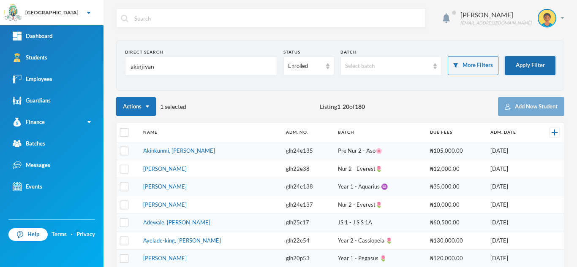
type input "akinjiyan"
click at [520, 66] on button "Apply Filter" at bounding box center [530, 65] width 51 height 19
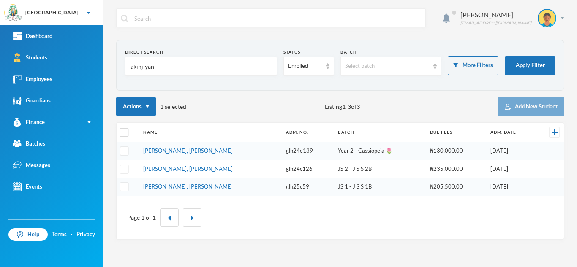
click at [166, 154] on td "[PERSON_NAME], [PERSON_NAME]" at bounding box center [210, 151] width 143 height 18
click at [172, 150] on link "[PERSON_NAME], [PERSON_NAME]" at bounding box center [188, 150] width 90 height 7
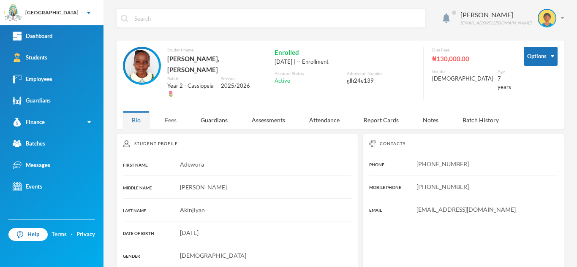
click at [172, 112] on div "Fees" at bounding box center [171, 120] width 30 height 18
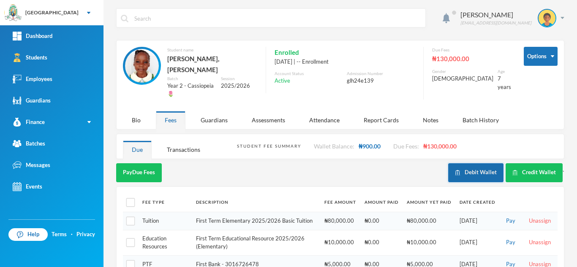
click at [455, 163] on button "Debit Wallet" at bounding box center [475, 172] width 55 height 19
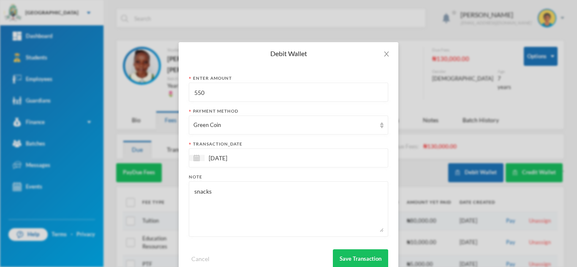
drag, startPoint x: 247, startPoint y: 93, endPoint x: 132, endPoint y: 95, distance: 114.9
click at [132, 95] on div "Debit Wallet Enter Amount 550 Payment Method Green Coin transaction_date 22/09/…" at bounding box center [288, 133] width 577 height 267
type input "450"
click at [350, 255] on button "Save Transaction" at bounding box center [360, 259] width 55 height 19
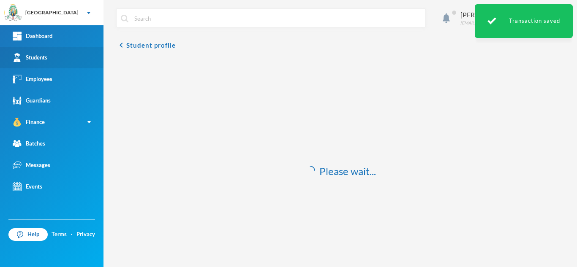
click at [44, 55] on div "Students" at bounding box center [30, 57] width 35 height 9
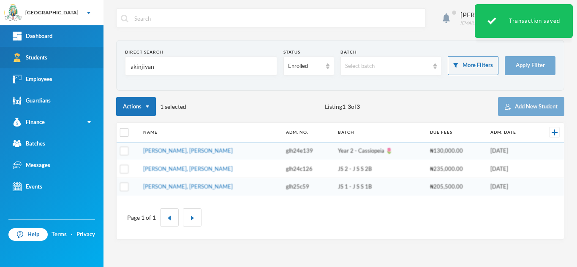
drag, startPoint x: 163, startPoint y: 68, endPoint x: 71, endPoint y: 65, distance: 92.1
click at [71, 65] on div "Greenland Hall Your Bluebic Account Greenland Hall Add a New School Dashboard S…" at bounding box center [288, 133] width 577 height 267
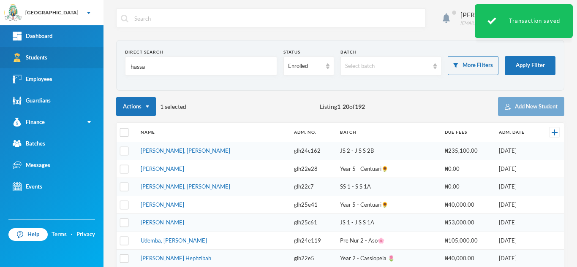
type input "hassan"
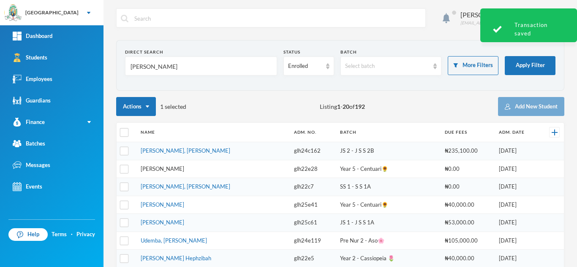
click at [179, 169] on link "Hassan, Faidat Ashake" at bounding box center [163, 169] width 44 height 7
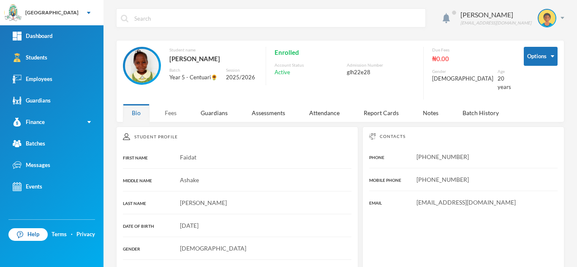
click at [172, 104] on div "Fees" at bounding box center [171, 113] width 30 height 18
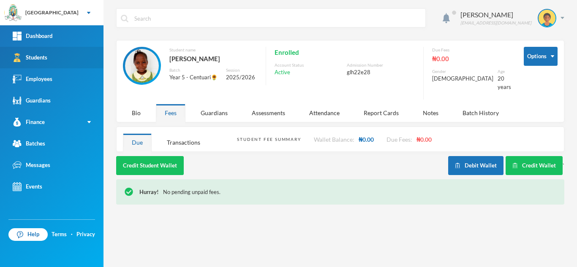
click at [65, 60] on link "Students" at bounding box center [51, 58] width 103 height 22
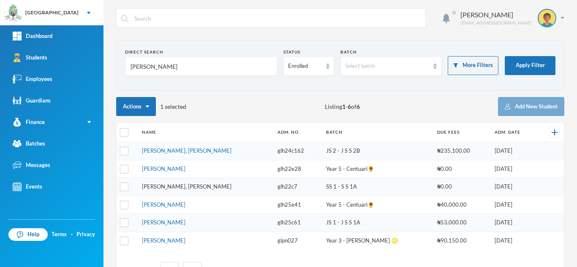
click at [173, 185] on link "[PERSON_NAME], [PERSON_NAME]" at bounding box center [187, 186] width 90 height 7
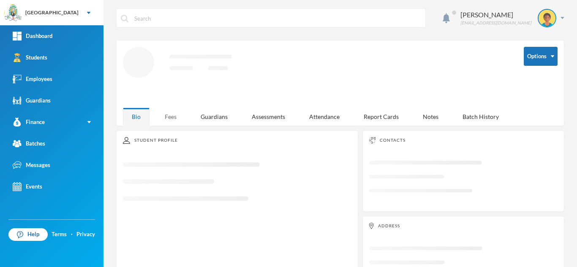
click at [167, 115] on div "Fees" at bounding box center [171, 117] width 30 height 18
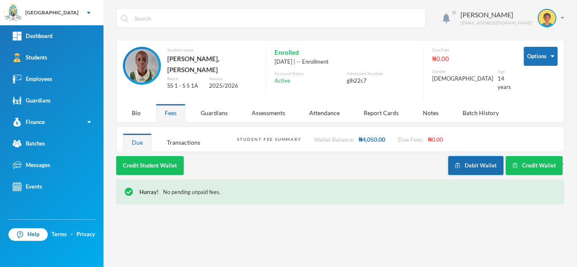
click at [470, 156] on button "Debit Wallet" at bounding box center [475, 165] width 55 height 19
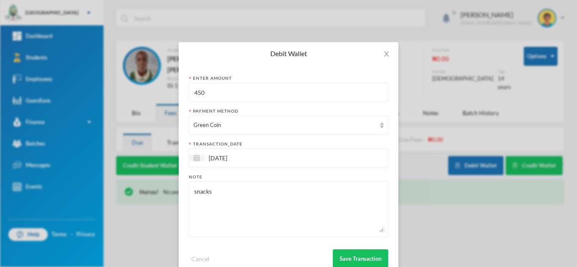
click at [232, 92] on input "450" at bounding box center [288, 92] width 190 height 19
type input "400"
click at [360, 260] on button "Save Transaction" at bounding box center [360, 259] width 55 height 19
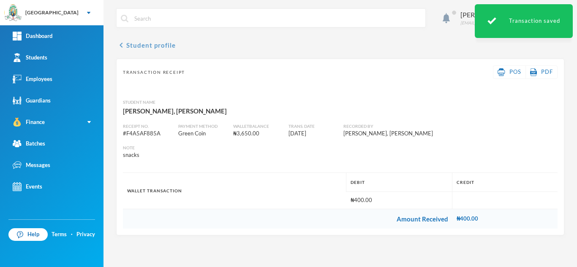
click at [163, 49] on button "chevron_left Student profile" at bounding box center [146, 45] width 60 height 10
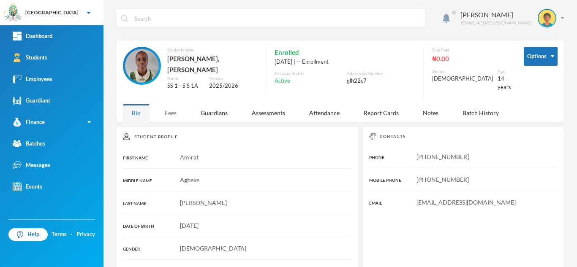
click at [172, 104] on div "Fees" at bounding box center [171, 113] width 30 height 18
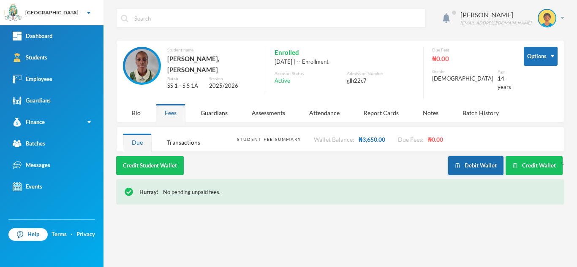
click at [476, 166] on button "Debit Wallet" at bounding box center [475, 165] width 55 height 19
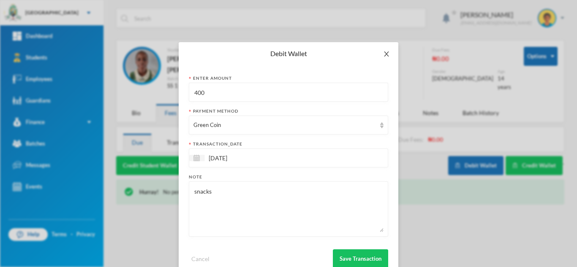
click at [385, 58] on span "Close" at bounding box center [387, 54] width 24 height 24
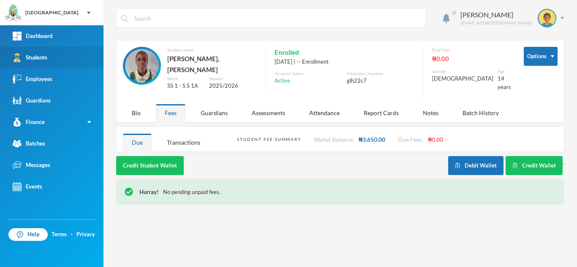
click at [32, 59] on div "Students" at bounding box center [30, 57] width 35 height 9
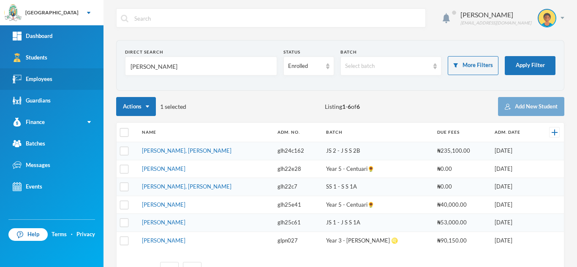
drag, startPoint x: 148, startPoint y: 68, endPoint x: 50, endPoint y: 71, distance: 98.0
click at [50, 71] on div "Greenland Hall Your Bluebic Account Greenland Hall Add a New School Dashboard S…" at bounding box center [288, 133] width 577 height 267
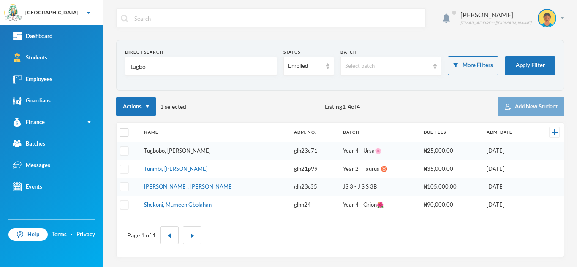
type input "tugbo"
click at [173, 150] on link "Tugbobo, Olamide Joel" at bounding box center [177, 150] width 67 height 7
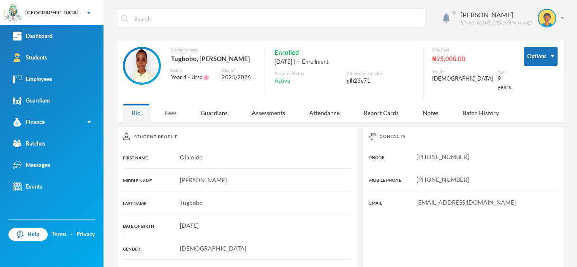
click at [168, 107] on div "Fees" at bounding box center [171, 113] width 30 height 18
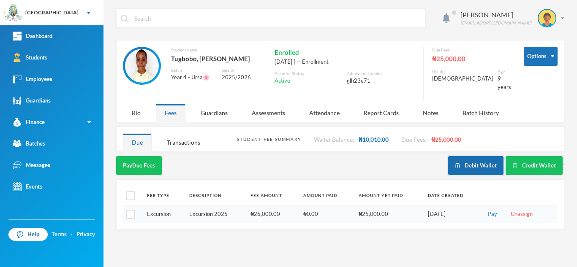
click at [478, 157] on button "Debit Wallet" at bounding box center [475, 165] width 55 height 19
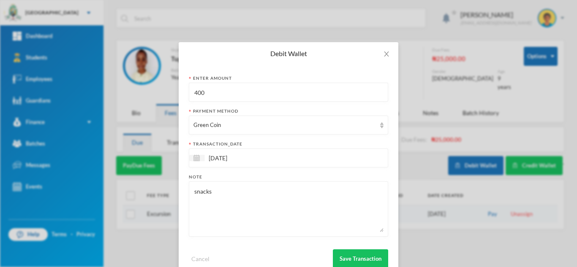
click at [213, 93] on input "400" at bounding box center [288, 92] width 190 height 19
type input "4"
type input "550"
click at [353, 258] on button "Save Transaction" at bounding box center [360, 259] width 55 height 19
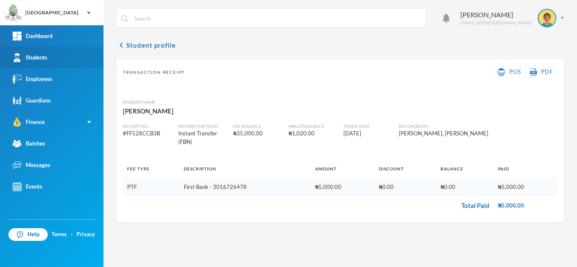
click at [85, 58] on link "Students" at bounding box center [51, 58] width 103 height 22
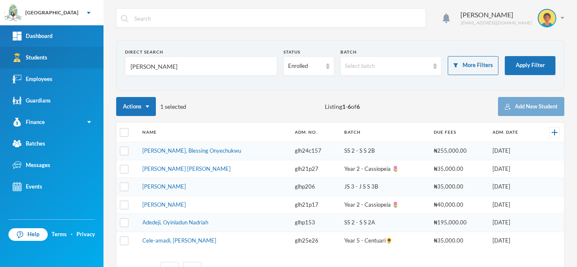
drag, startPoint x: 155, startPoint y: 70, endPoint x: 79, endPoint y: 51, distance: 78.4
click at [79, 51] on div "Greenland Hall Your Bluebic Account Greenland Hall Add a New School Dashboard S…" at bounding box center [288, 133] width 577 height 267
type input "q"
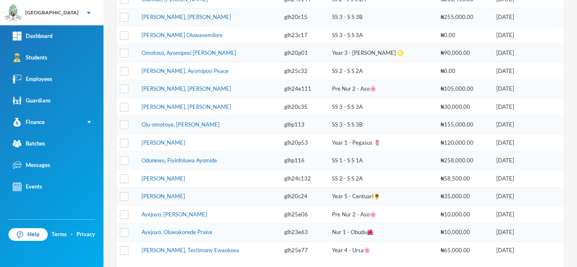
scroll to position [286, 0]
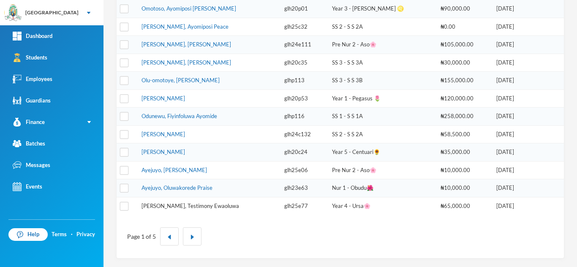
type input "ayoola"
click at [166, 209] on link "[PERSON_NAME], Testimony Ewaoluwa" at bounding box center [191, 206] width 98 height 7
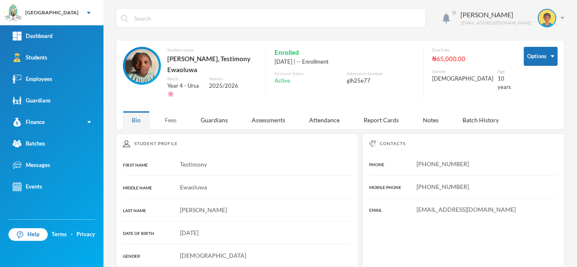
click at [165, 112] on div "Fees" at bounding box center [171, 120] width 30 height 18
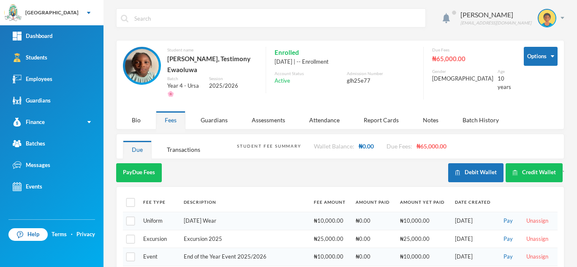
scroll to position [24, 0]
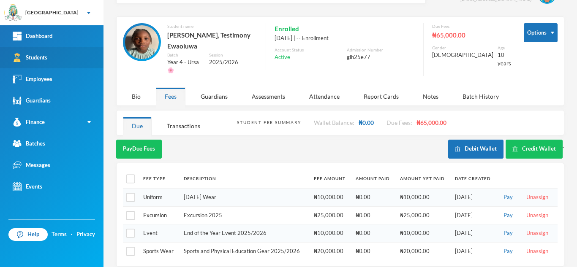
click at [83, 63] on link "Students" at bounding box center [51, 58] width 103 height 22
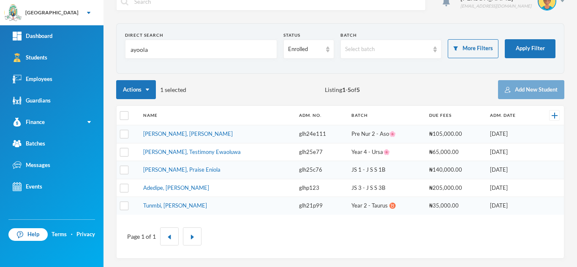
scroll to position [17, 0]
